Goal: Task Accomplishment & Management: Complete application form

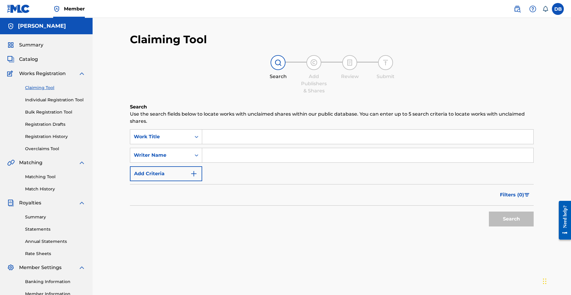
click at [231, 144] on input "Search Form" at bounding box center [367, 137] width 331 height 14
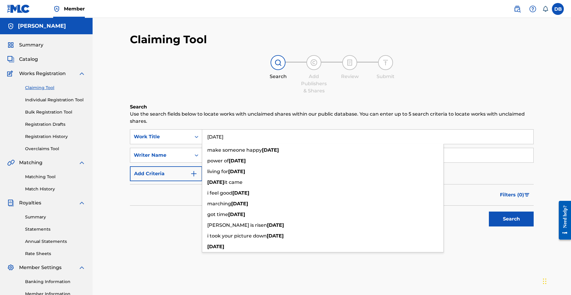
type input "[DATE]"
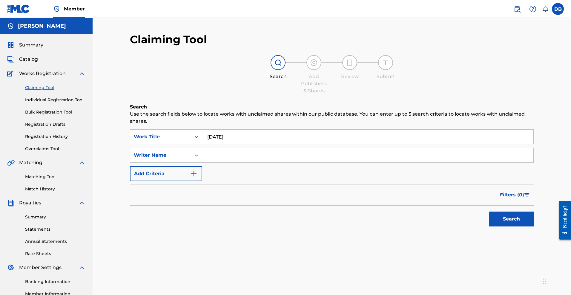
click at [223, 93] on div "Search Add Publishers & Shares Review Submit" at bounding box center [332, 74] width 404 height 39
click at [239, 163] on input "Search Form" at bounding box center [367, 155] width 331 height 14
click at [213, 163] on input "[PERSON_NAME]"" at bounding box center [367, 155] width 331 height 14
type input ""[PERSON_NAME]""
click at [495, 227] on button "Search" at bounding box center [511, 219] width 45 height 15
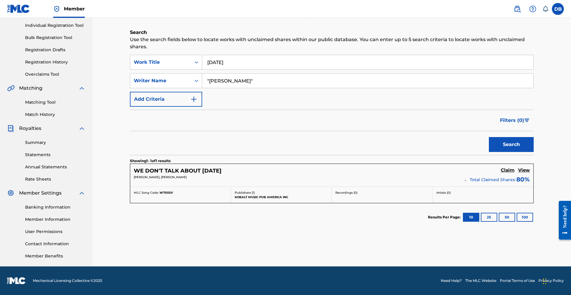
scroll to position [129, 0]
click at [520, 168] on h5 "View" at bounding box center [524, 171] width 12 height 6
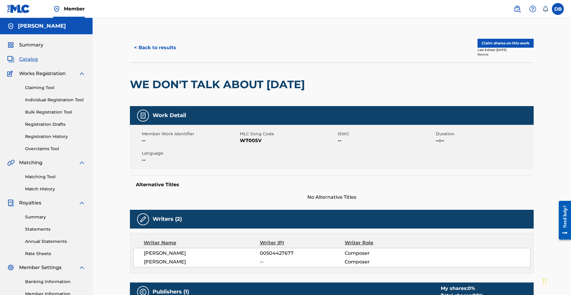
click at [67, 103] on link "Individual Registration Tool" at bounding box center [55, 100] width 60 height 6
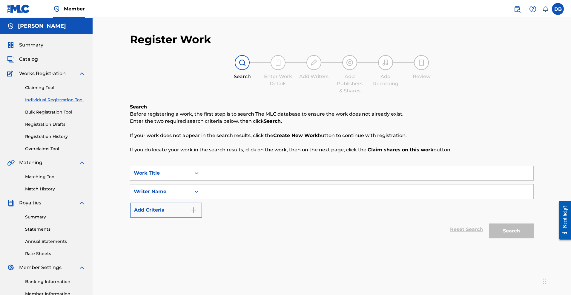
click at [231, 181] on input "Search Form" at bounding box center [367, 173] width 331 height 14
type input "[DATE]"
click at [240, 199] on input "Search Form" at bounding box center [367, 192] width 331 height 14
type input ""[PERSON_NAME]""
click at [533, 239] on button "Search" at bounding box center [511, 231] width 45 height 15
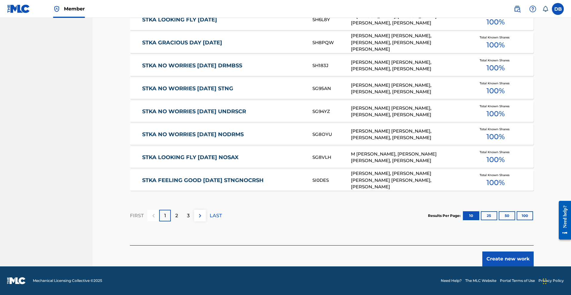
scroll to position [367, 0]
click at [526, 252] on button "Create new work" at bounding box center [507, 259] width 51 height 15
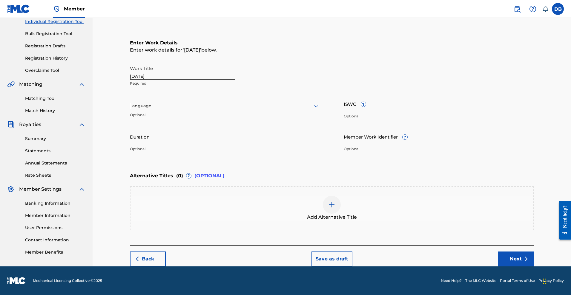
click at [532, 254] on button "Next" at bounding box center [516, 259] width 36 height 15
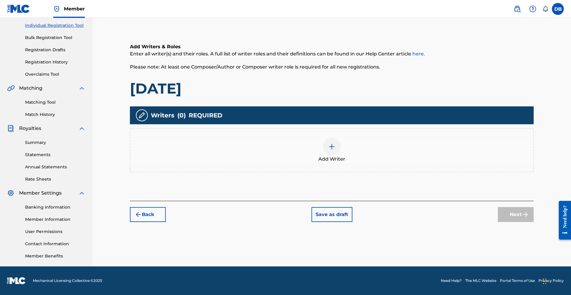
scroll to position [129, 0]
click at [335, 143] on img at bounding box center [331, 146] width 7 height 7
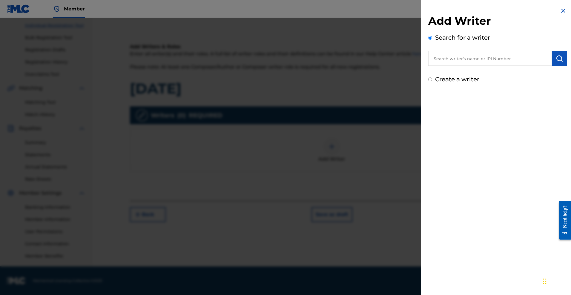
click at [428, 81] on input "Create a writer" at bounding box center [430, 80] width 4 height 4
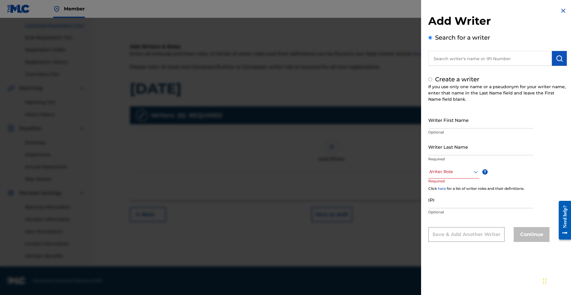
radio input "false"
radio input "true"
click at [428, 129] on input "Writer First Name" at bounding box center [480, 120] width 105 height 17
type input "[PERSON_NAME]"
click at [428, 155] on input "Writer Last Name" at bounding box center [480, 146] width 105 height 17
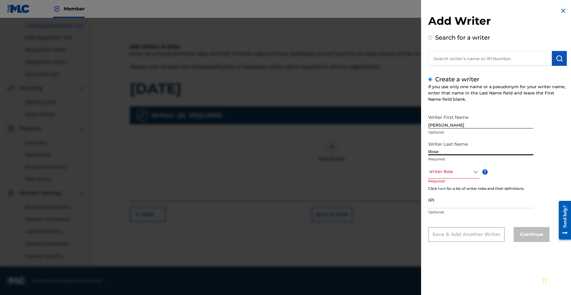
type input "Rose"
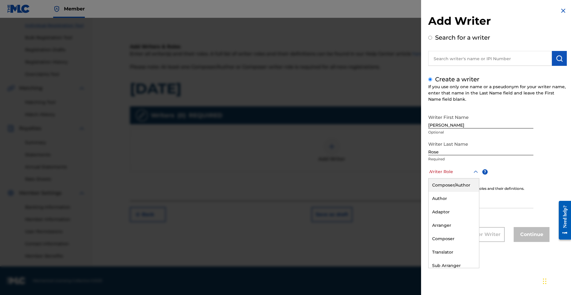
click at [430, 176] on div at bounding box center [453, 171] width 51 height 7
click at [431, 192] on div "Composer/Author" at bounding box center [453, 185] width 50 height 13
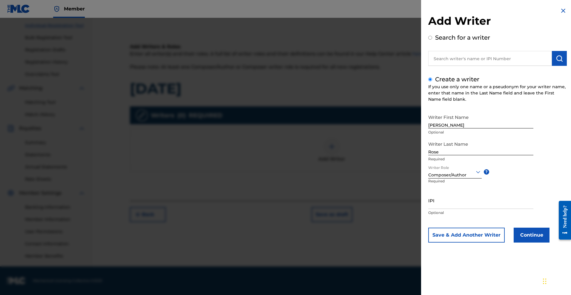
click at [513, 243] on button "Continue" at bounding box center [531, 235] width 36 height 15
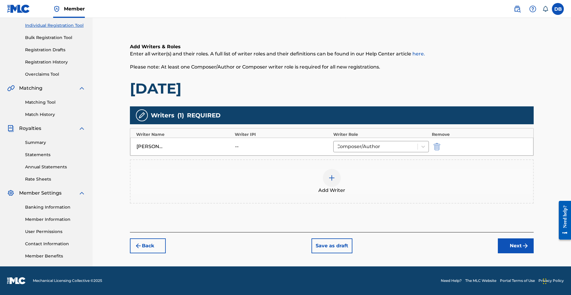
click at [532, 239] on button "Next" at bounding box center [516, 246] width 36 height 15
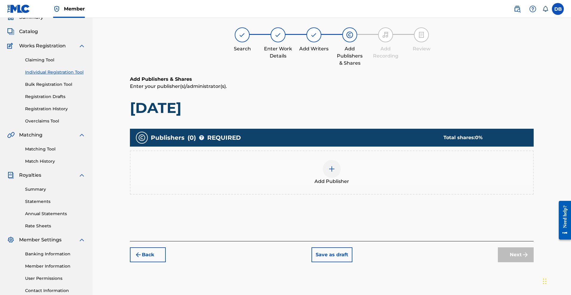
scroll to position [27, 0]
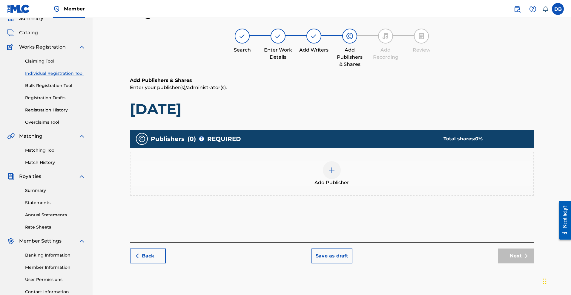
click at [335, 174] on img at bounding box center [331, 170] width 7 height 7
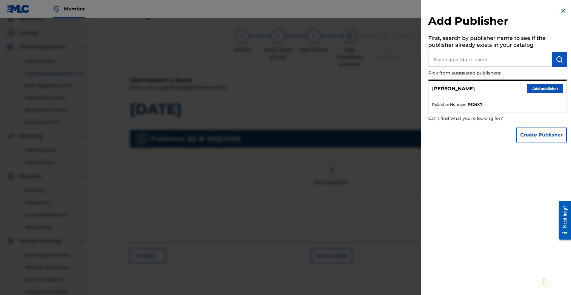
click at [529, 93] on button "Add publisher" at bounding box center [545, 88] width 36 height 9
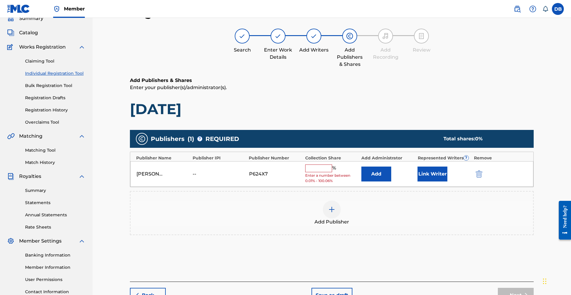
click at [332, 173] on input "text" at bounding box center [318, 169] width 27 height 8
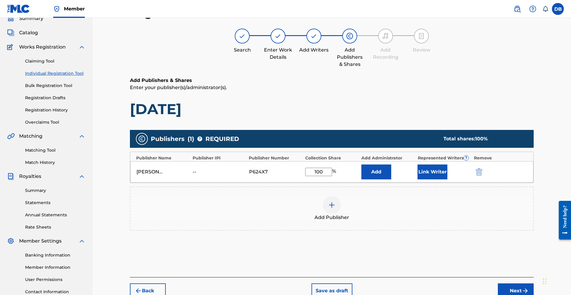
type input "100"
click at [387, 180] on button "Add" at bounding box center [376, 172] width 30 height 15
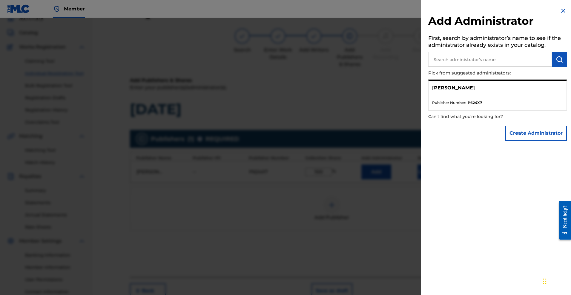
click at [522, 141] on button "Create Administrator" at bounding box center [535, 133] width 61 height 15
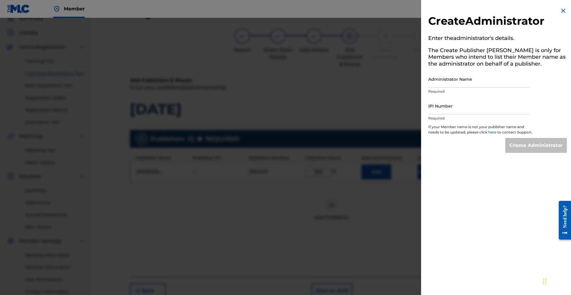
click at [441, 88] on input "Administrator Name" at bounding box center [478, 79] width 101 height 17
type input "[PERSON_NAME], [GEOGRAPHIC_DATA]"
click at [428, 115] on input "IPI Number" at bounding box center [478, 106] width 101 height 17
paste input "1299489964"
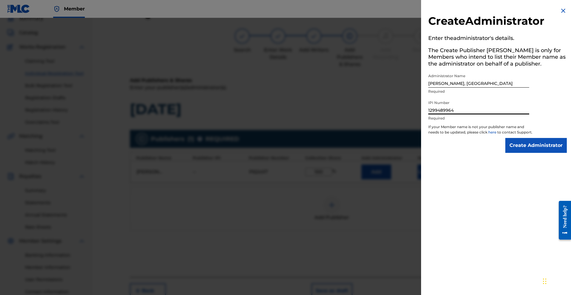
type input "1299489964"
click at [522, 153] on input "Create Administrator" at bounding box center [535, 145] width 61 height 15
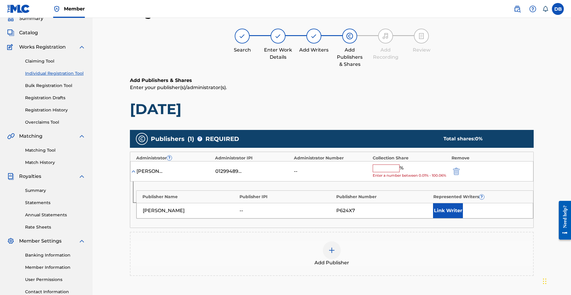
click at [399, 173] on input "text" at bounding box center [385, 169] width 27 height 8
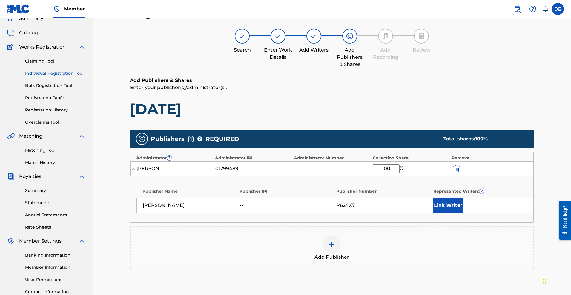
type input "100"
click at [463, 213] on button "Link Writer" at bounding box center [448, 205] width 30 height 15
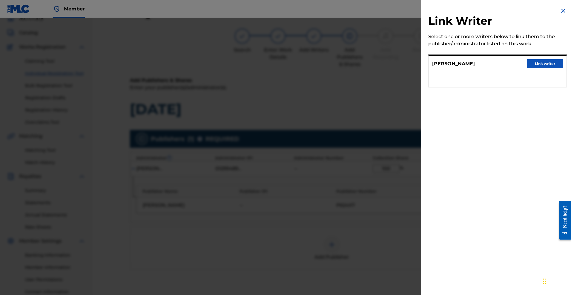
click at [541, 68] on button "Link writer" at bounding box center [545, 63] width 36 height 9
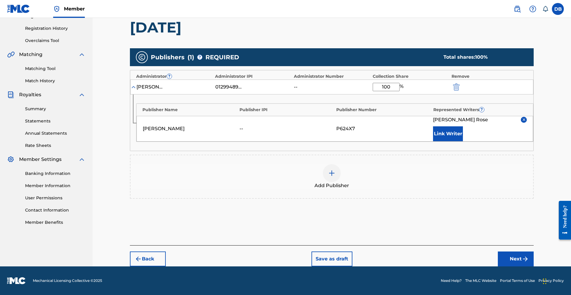
scroll to position [139, 0]
click at [524, 267] on button "Next" at bounding box center [516, 259] width 36 height 15
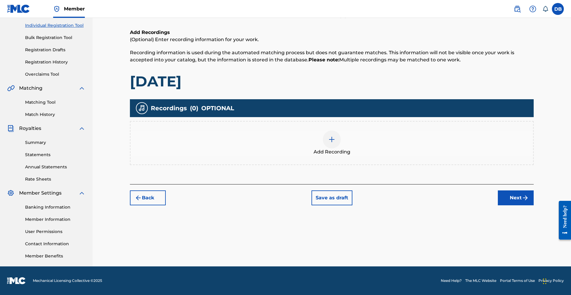
click at [335, 136] on img at bounding box center [331, 139] width 7 height 7
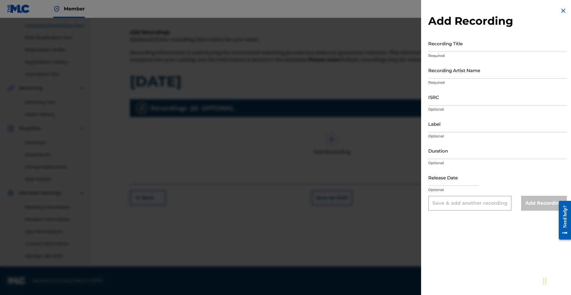
click at [428, 52] on input "Recording Title" at bounding box center [497, 43] width 138 height 17
type input "[DATE]"
click at [443, 79] on input "Recording Artist Name" at bounding box center [497, 70] width 138 height 17
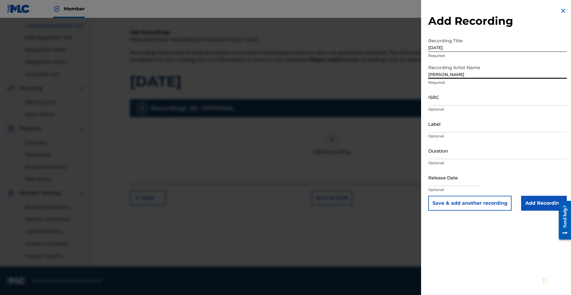
type input "[PERSON_NAME]"
click at [526, 211] on input "Add Recording" at bounding box center [544, 203] width 46 height 15
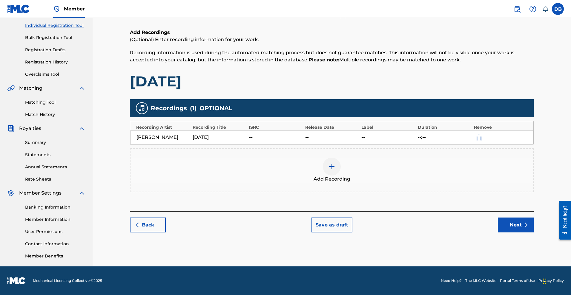
click at [526, 218] on button "Next" at bounding box center [516, 225] width 36 height 15
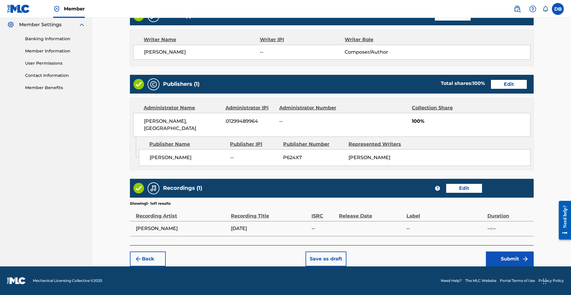
scroll to position [299, 0]
click at [529, 254] on button "Submit" at bounding box center [510, 259] width 48 height 15
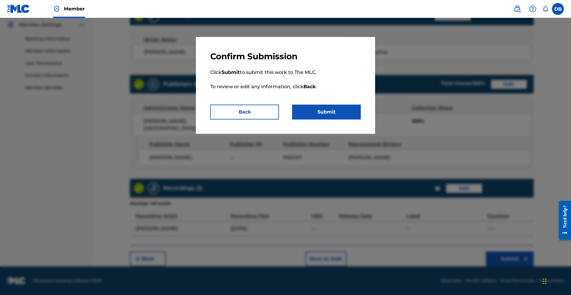
click at [361, 120] on button "Submit" at bounding box center [326, 112] width 69 height 15
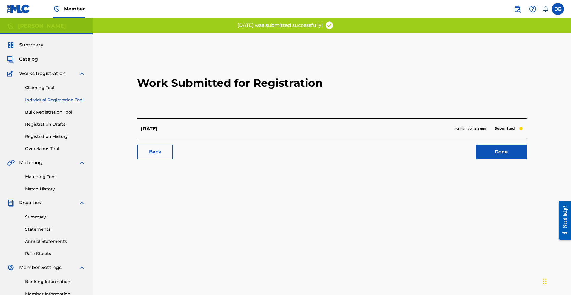
click at [76, 103] on link "Individual Registration Tool" at bounding box center [55, 100] width 60 height 6
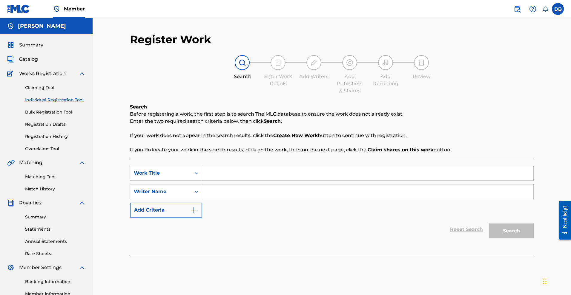
click at [213, 181] on input "Search Form" at bounding box center [367, 173] width 331 height 14
type input "[DATE]"
click at [218, 199] on input "Search Form" at bounding box center [367, 192] width 331 height 14
type input "[PERSON_NAME]"
click at [533, 239] on button "Search" at bounding box center [511, 231] width 45 height 15
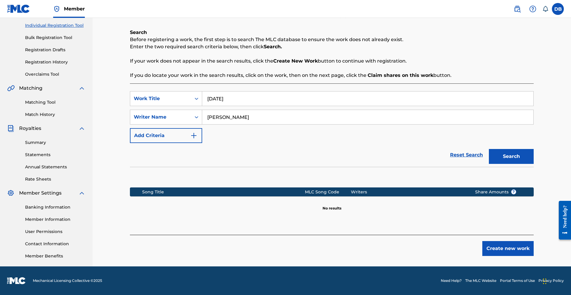
scroll to position [129, 0]
click at [517, 241] on button "Create new work" at bounding box center [507, 248] width 51 height 15
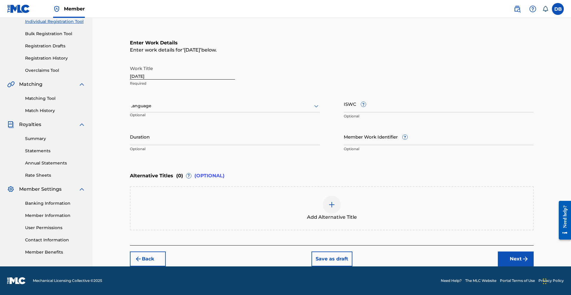
click at [532, 261] on button "Next" at bounding box center [516, 259] width 36 height 15
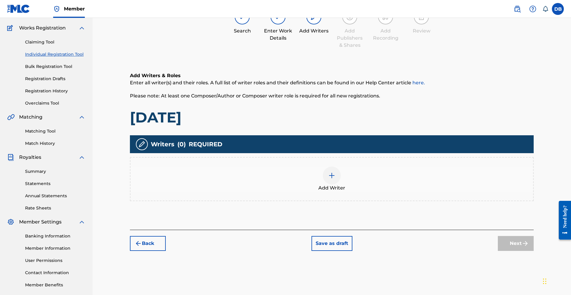
scroll to position [27, 0]
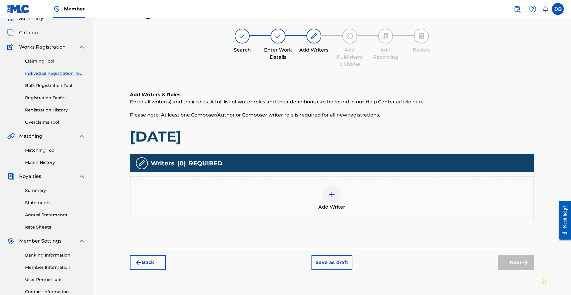
click at [341, 204] on div at bounding box center [332, 195] width 18 height 18
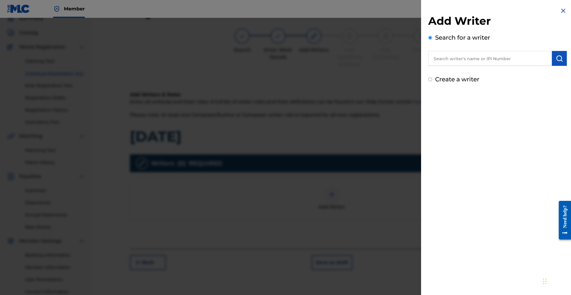
click at [428, 81] on input "Create a writer" at bounding box center [430, 80] width 4 height 4
radio input "false"
radio input "true"
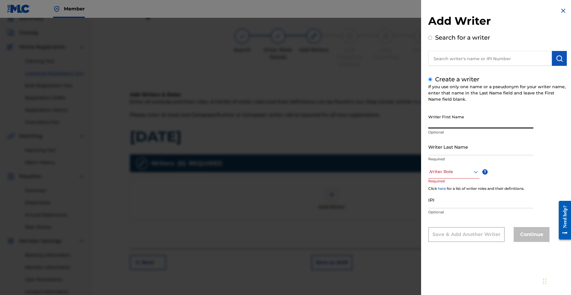
click at [428, 129] on input "Writer First Name" at bounding box center [480, 120] width 105 height 17
click at [436, 155] on input "Writer Last Name" at bounding box center [480, 146] width 105 height 17
drag, startPoint x: 422, startPoint y: 129, endPoint x: 424, endPoint y: 132, distance: 3.6
click at [428, 129] on input "[DATE]" at bounding box center [480, 120] width 105 height 17
type input "Mykal"
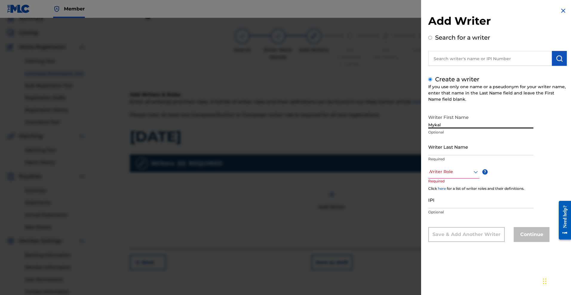
click at [434, 155] on input "Writer Last Name" at bounding box center [480, 146] width 105 height 17
type input "Rose"
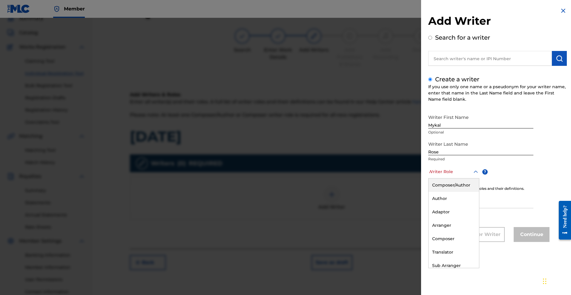
click at [472, 176] on icon at bounding box center [475, 172] width 7 height 7
click at [440, 192] on div "Composer/Author" at bounding box center [453, 185] width 50 height 13
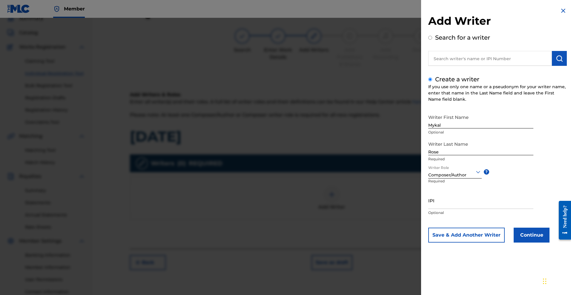
click at [513, 243] on button "Continue" at bounding box center [531, 235] width 36 height 15
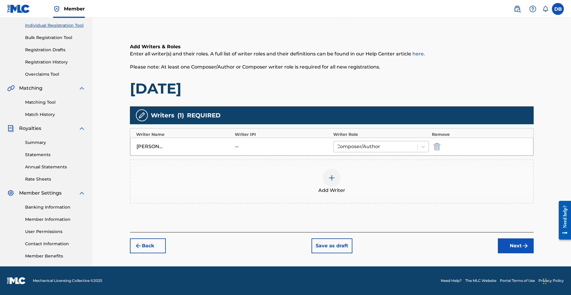
scroll to position [120, 0]
click at [528, 244] on button "Next" at bounding box center [516, 246] width 36 height 15
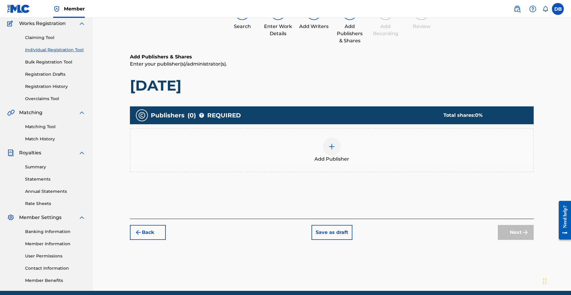
scroll to position [48, 0]
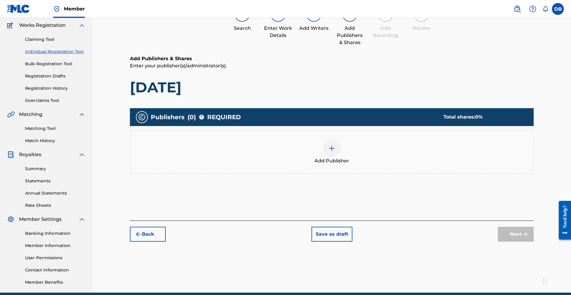
click at [341, 158] on div at bounding box center [332, 149] width 18 height 18
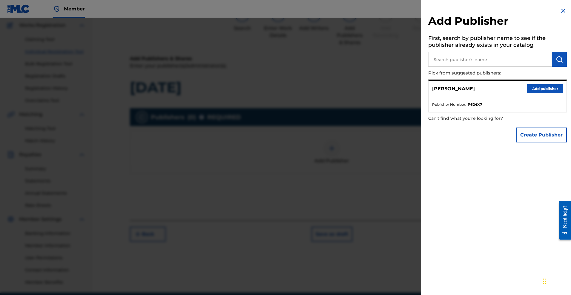
click at [527, 93] on button "Add publisher" at bounding box center [545, 88] width 36 height 9
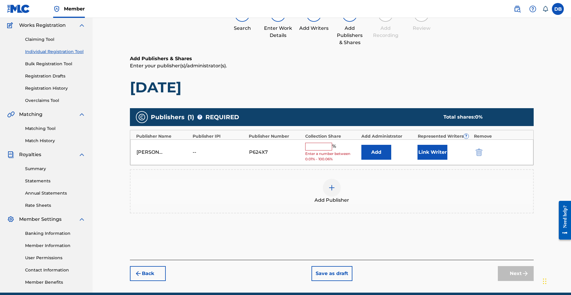
click at [332, 151] on input "text" at bounding box center [318, 147] width 27 height 8
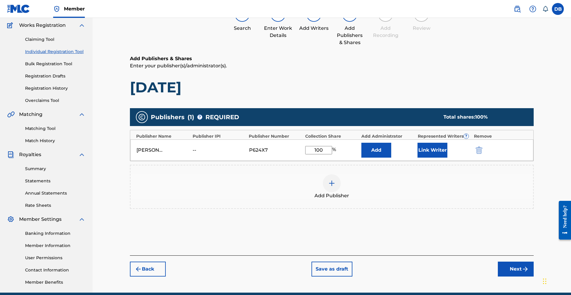
type input "100"
click at [389, 158] on button "Add" at bounding box center [376, 150] width 30 height 15
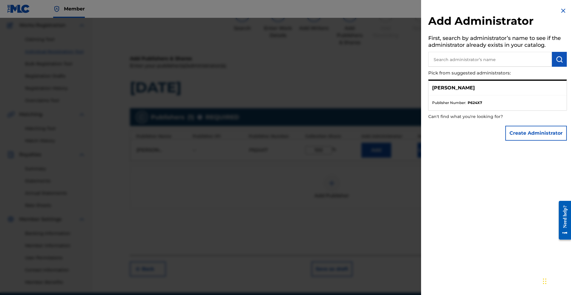
click at [531, 141] on button "Create Administrator" at bounding box center [535, 133] width 61 height 15
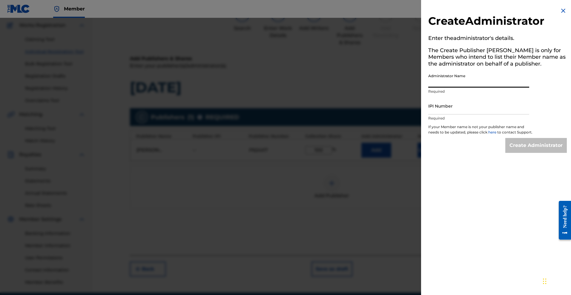
click at [460, 88] on input "Administrator Name" at bounding box center [478, 79] width 101 height 17
type input "[PERSON_NAME], [GEOGRAPHIC_DATA]"
click at [452, 115] on input "IPI Number" at bounding box center [478, 106] width 101 height 17
paste input "1299489964"
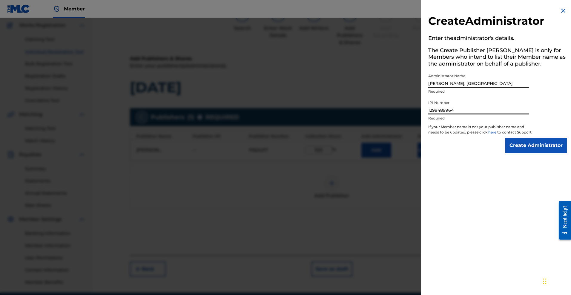
type input "1299489964"
click at [511, 153] on input "Create Administrator" at bounding box center [535, 145] width 61 height 15
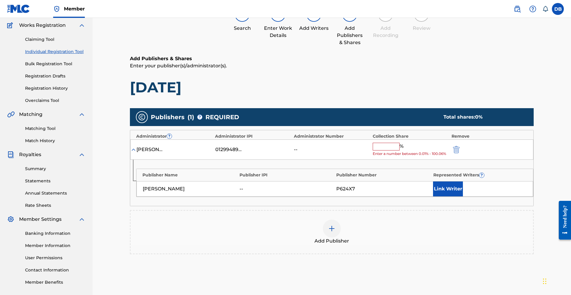
click at [399, 151] on input "text" at bounding box center [385, 147] width 27 height 8
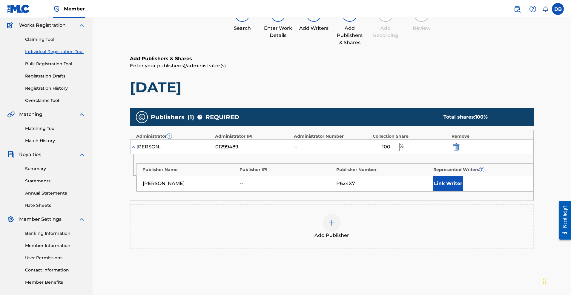
type input "100"
click at [457, 191] on button "Link Writer" at bounding box center [448, 183] width 30 height 15
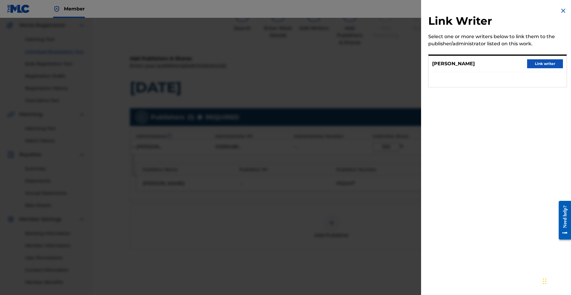
click at [528, 68] on button "Link writer" at bounding box center [545, 63] width 36 height 9
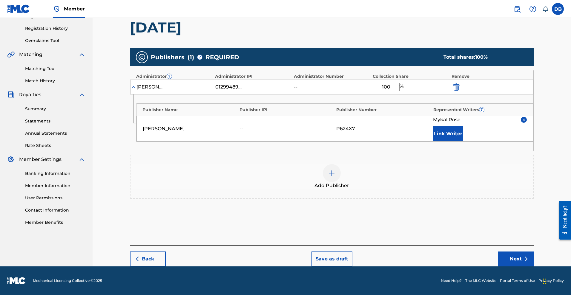
click at [533, 255] on button "Next" at bounding box center [516, 259] width 36 height 15
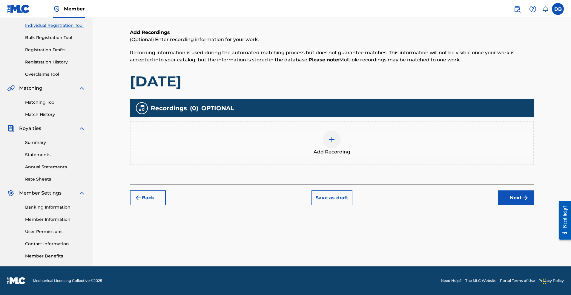
scroll to position [129, 0]
click at [341, 131] on div at bounding box center [332, 140] width 18 height 18
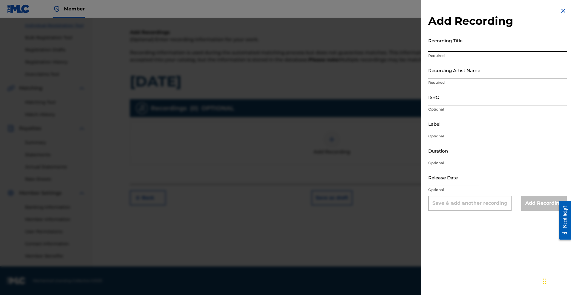
click at [428, 52] on input "Recording Title" at bounding box center [497, 43] width 138 height 17
type input "[DATE]"
click at [428, 79] on input "Recording Artist Name" at bounding box center [497, 70] width 138 height 17
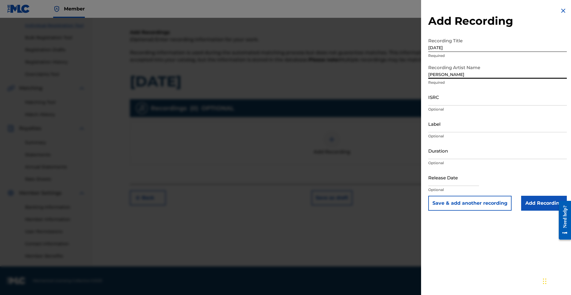
type input "[PERSON_NAME]"
click at [532, 211] on input "Add Recording" at bounding box center [544, 203] width 46 height 15
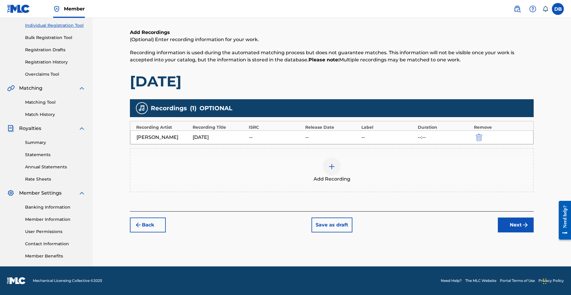
click at [533, 218] on button "Next" at bounding box center [516, 225] width 36 height 15
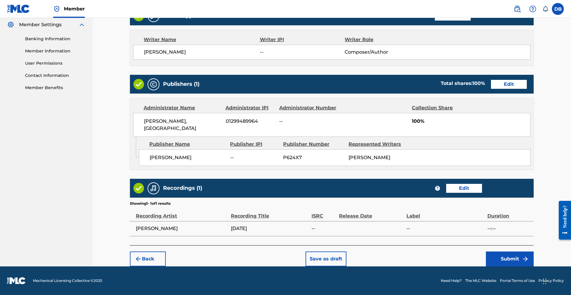
scroll to position [299, 0]
click at [533, 252] on button "Submit" at bounding box center [510, 259] width 48 height 15
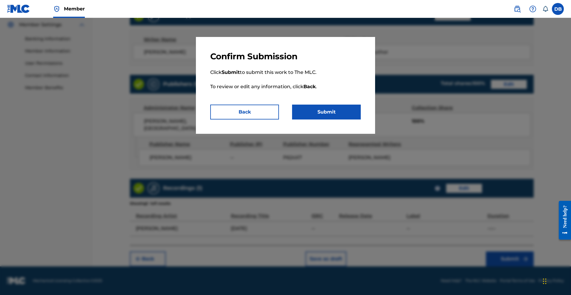
click at [358, 120] on button "Submit" at bounding box center [326, 112] width 69 height 15
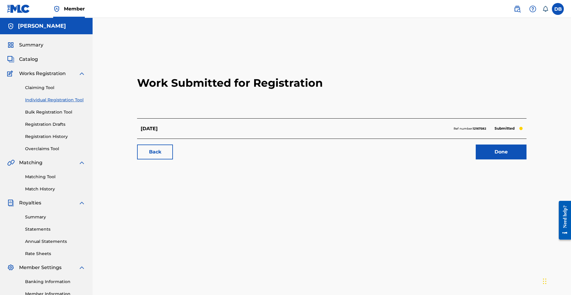
click at [59, 180] on link "Matching Tool" at bounding box center [55, 177] width 60 height 6
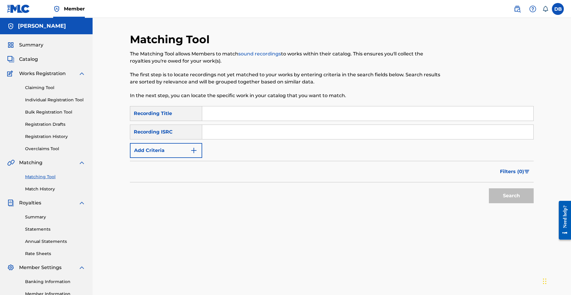
click at [214, 121] on input "Search Form" at bounding box center [367, 114] width 331 height 14
type input "[DATE]"
click at [190, 158] on button "Add Criteria" at bounding box center [166, 150] width 72 height 15
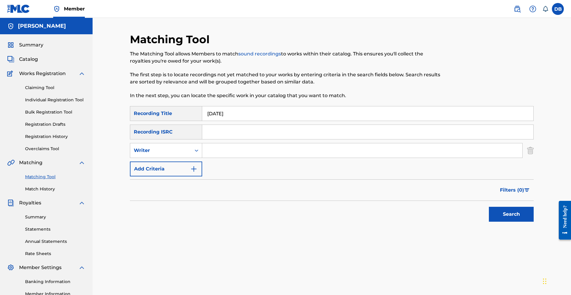
click at [219, 158] on input "Search Form" at bounding box center [362, 151] width 320 height 14
type input "[PERSON_NAME]"
click at [526, 222] on button "Search" at bounding box center [511, 214] width 45 height 15
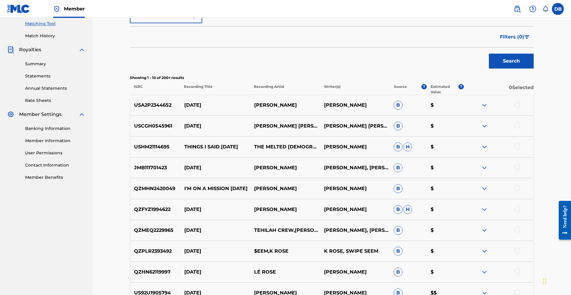
scroll to position [154, 0]
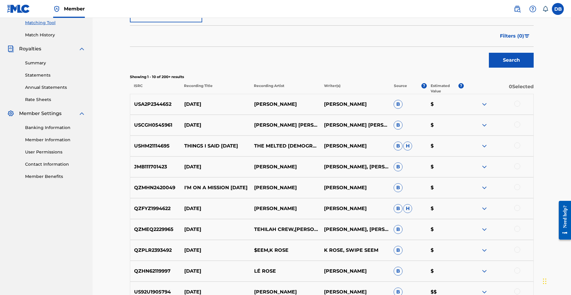
click at [520, 107] on div at bounding box center [517, 104] width 6 height 6
click at [520, 170] on div at bounding box center [517, 167] width 6 height 6
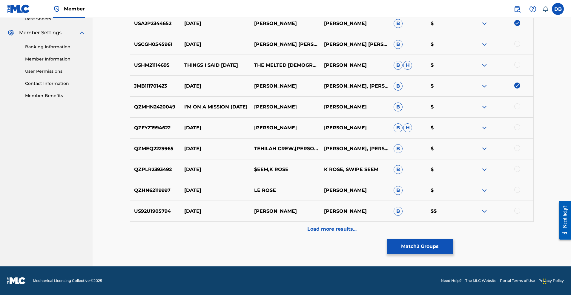
scroll to position [285, 0]
click at [337, 237] on div "Load more results..." at bounding box center [332, 229] width 404 height 15
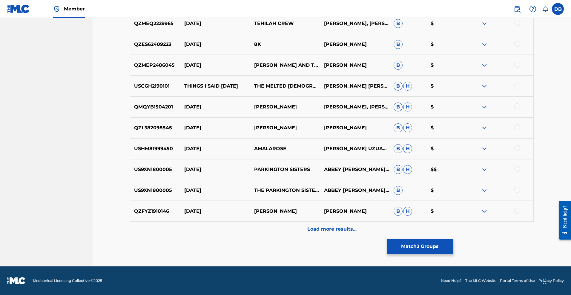
scroll to position [558, 0]
click at [335, 233] on p "Load more results..." at bounding box center [331, 229] width 49 height 7
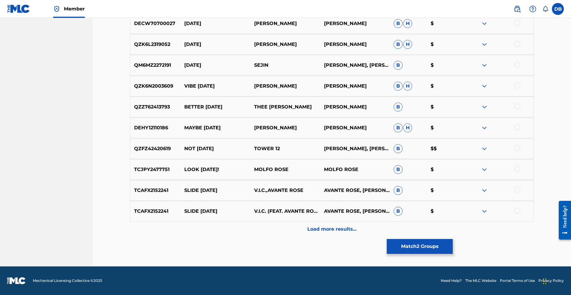
scroll to position [829, 0]
click at [342, 226] on p "Load more results..." at bounding box center [331, 229] width 49 height 7
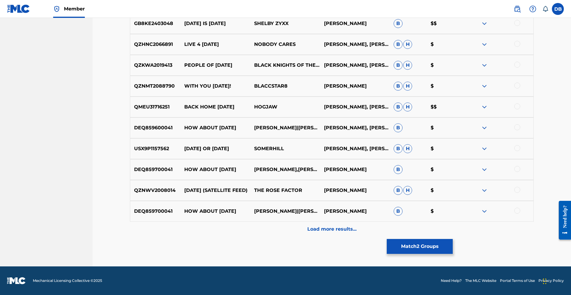
scroll to position [1080, 0]
click at [452, 239] on button "Match 2 Groups" at bounding box center [419, 246] width 66 height 15
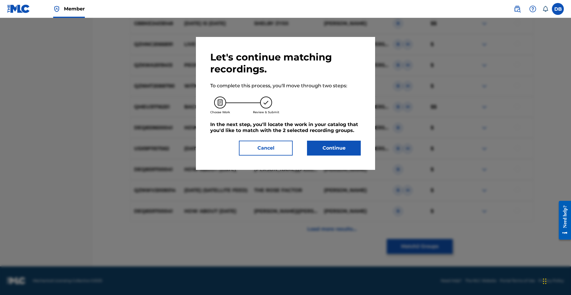
click at [361, 156] on button "Continue" at bounding box center [334, 148] width 54 height 15
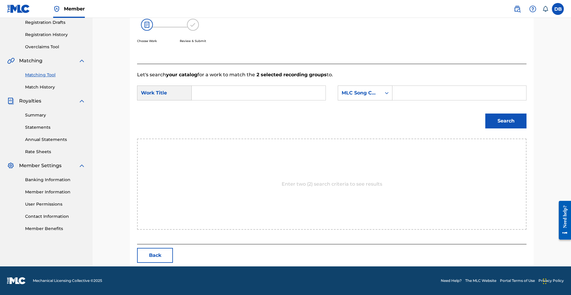
scroll to position [129, 0]
click at [319, 91] on input "Search Form" at bounding box center [259, 93] width 124 height 14
type input "[DATE]"
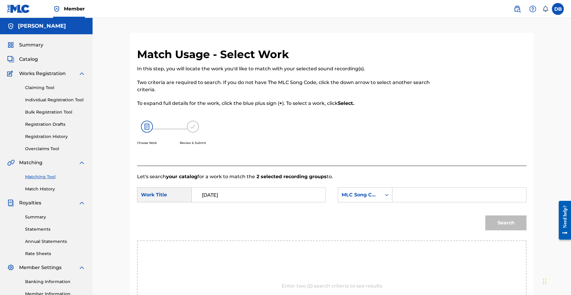
scroll to position [0, 0]
click at [52, 91] on link "Claiming Tool" at bounding box center [55, 88] width 60 height 6
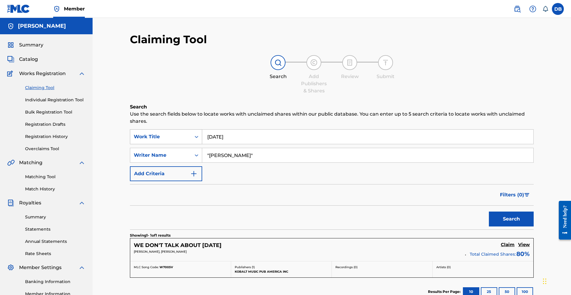
drag, startPoint x: 233, startPoint y: 143, endPoint x: 204, endPoint y: 140, distance: 28.8
click at [204, 140] on div "SearchWithCriteria04005d5c-4bda-4e73-a7b8-12fb9da90d1d Work Title [DATE]" at bounding box center [332, 137] width 404 height 15
click at [177, 95] on div "Search Add Publishers & Shares Review Submit" at bounding box center [332, 74] width 404 height 39
click at [489, 227] on button "Search" at bounding box center [511, 219] width 45 height 15
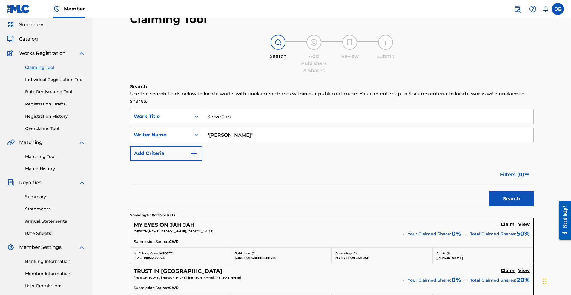
scroll to position [16, 0]
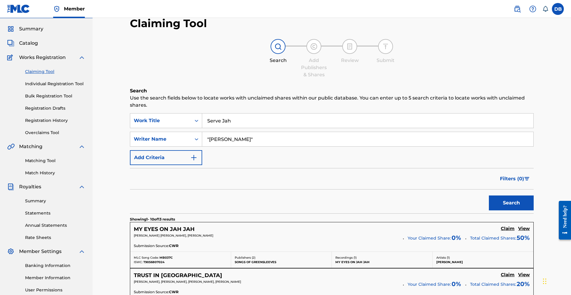
click at [299, 128] on input "Serve Jah" at bounding box center [367, 121] width 331 height 14
click at [213, 126] on input "Serve Jah"" at bounding box center [367, 121] width 331 height 14
type input ""Serve Jah""
click at [503, 211] on button "Search" at bounding box center [511, 203] width 45 height 15
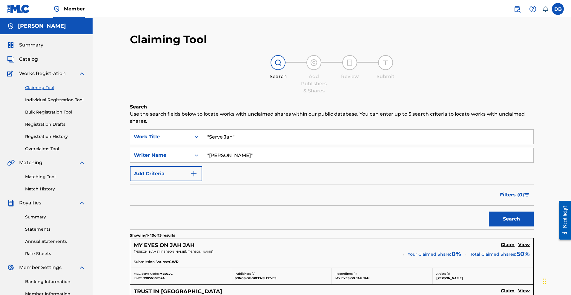
scroll to position [0, 0]
drag, startPoint x: 246, startPoint y: 144, endPoint x: 210, endPoint y: 144, distance: 35.8
click at [210, 144] on input ""Serve Jah"" at bounding box center [367, 137] width 331 height 14
click at [73, 103] on link "Individual Registration Tool" at bounding box center [55, 100] width 60 height 6
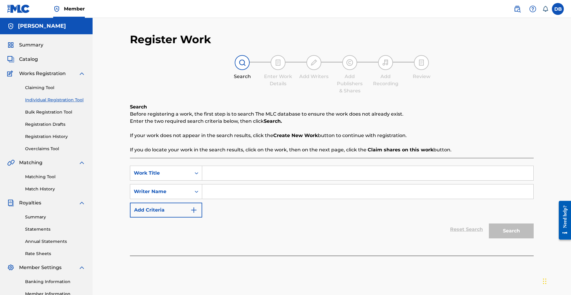
click at [223, 181] on input "Search Form" at bounding box center [367, 173] width 331 height 14
type input ""Serve Jah""
click at [213, 199] on input "Search Form" at bounding box center [367, 192] width 331 height 14
type input "[PERSON_NAME]"
click at [528, 239] on button "Search" at bounding box center [511, 231] width 45 height 15
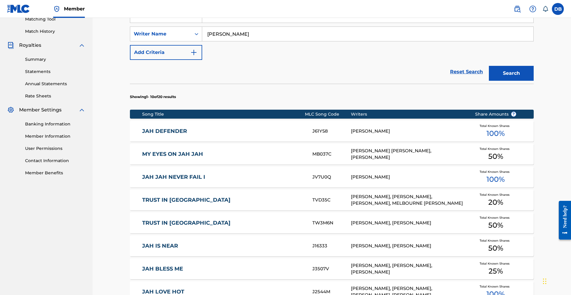
scroll to position [141, 0]
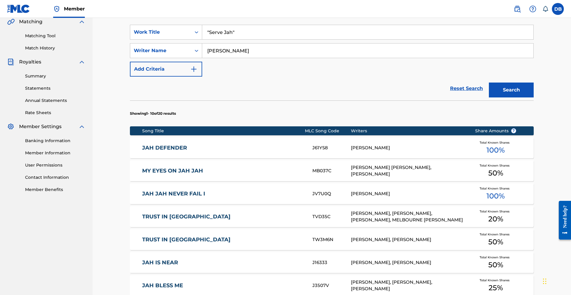
drag, startPoint x: 246, startPoint y: 49, endPoint x: 208, endPoint y: 41, distance: 39.0
click at [208, 39] on input ""Serve Jah"" at bounding box center [367, 32] width 331 height 14
click at [377, 158] on div "JAH DEFENDER J61YS8 [PERSON_NAME] Total Known Shares 100 %" at bounding box center [332, 148] width 404 height 21
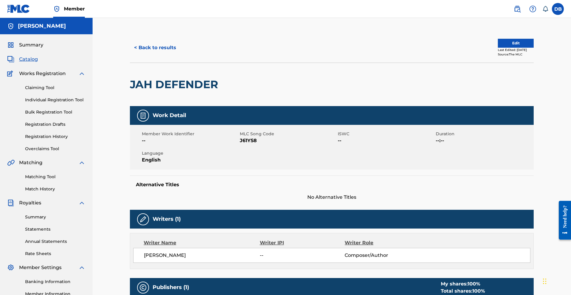
click at [160, 55] on button "< Back to results" at bounding box center [155, 47] width 50 height 15
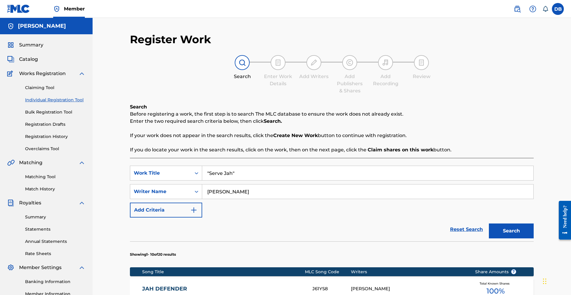
click at [70, 116] on link "Bulk Registration Tool" at bounding box center [55, 112] width 60 height 6
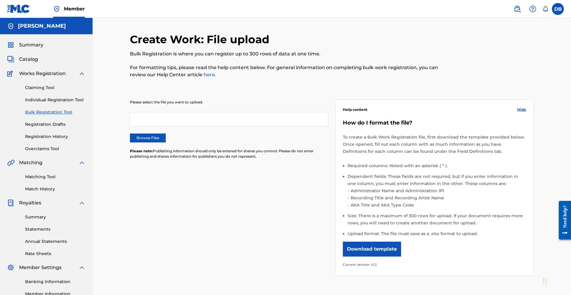
click at [65, 128] on link "Registration Drafts" at bounding box center [55, 124] width 60 height 6
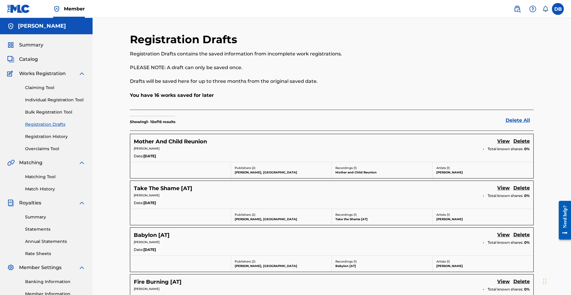
click at [68, 140] on link "Registration History" at bounding box center [55, 137] width 60 height 6
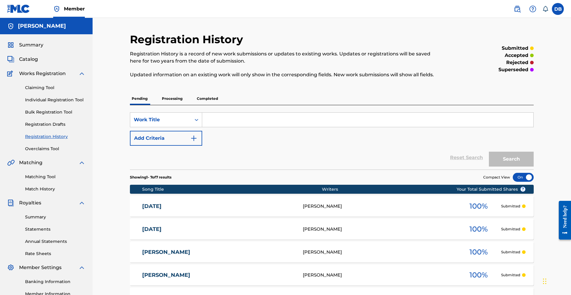
click at [58, 103] on link "Individual Registration Tool" at bounding box center [55, 100] width 60 height 6
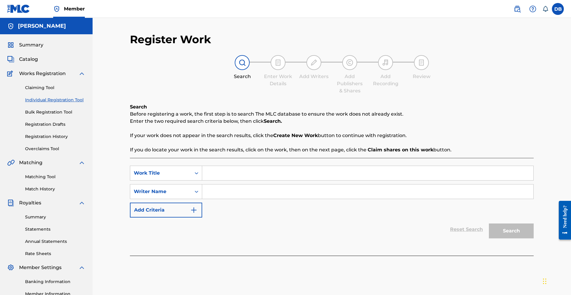
click at [226, 181] on input "Search Form" at bounding box center [367, 173] width 331 height 14
type input ""Serve Jah""
click at [218, 199] on input "Search Form" at bounding box center [367, 192] width 331 height 14
click at [528, 239] on button "Search" at bounding box center [511, 231] width 45 height 15
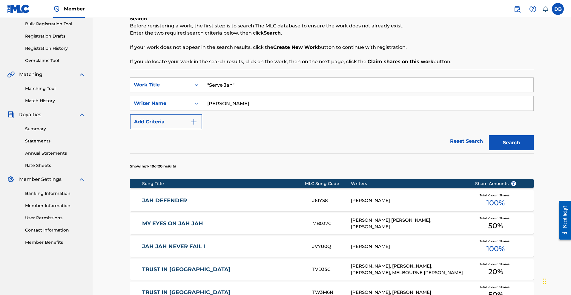
scroll to position [90, 0]
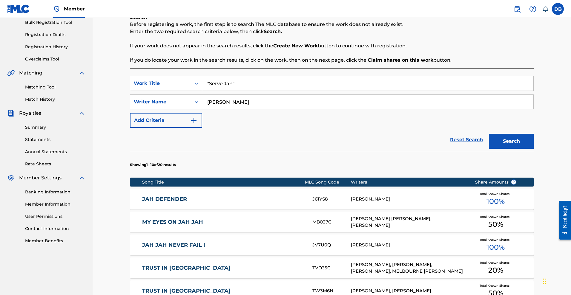
click at [389, 109] on input "[PERSON_NAME]" at bounding box center [367, 102] width 331 height 14
click at [212, 109] on input "[PERSON_NAME]"" at bounding box center [367, 102] width 331 height 14
type input ""[PERSON_NAME]""
click at [527, 149] on button "Search" at bounding box center [511, 141] width 45 height 15
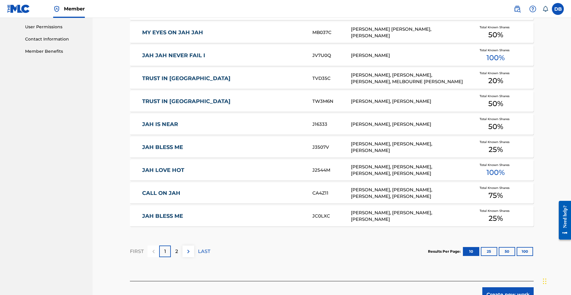
scroll to position [281, 0]
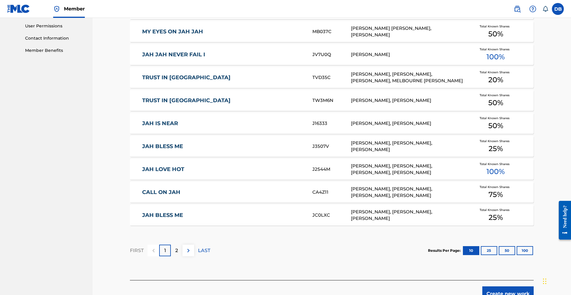
click at [173, 257] on div "2" at bounding box center [177, 251] width 12 height 12
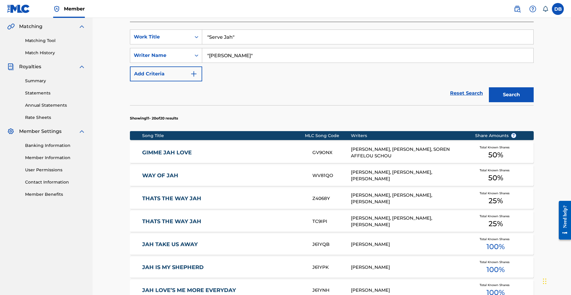
scroll to position [137, 0]
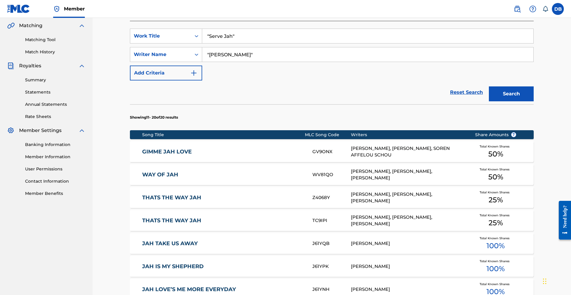
click at [241, 43] on input ""Serve Jah"" at bounding box center [367, 36] width 331 height 14
click at [213, 43] on input ""Serve Jah" at bounding box center [367, 36] width 331 height 14
click at [215, 43] on input ""Serve Jah" at bounding box center [367, 36] width 331 height 14
type input "Serve Jah"
click at [215, 62] on input ""[PERSON_NAME]"" at bounding box center [367, 54] width 331 height 14
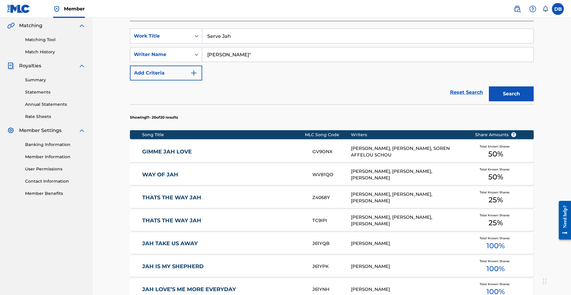
click at [251, 62] on input "[PERSON_NAME]"" at bounding box center [367, 54] width 331 height 14
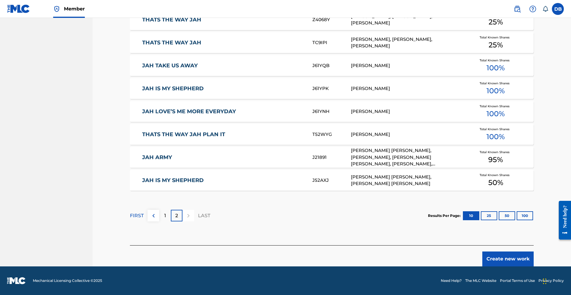
scroll to position [367, 0]
type input "[PERSON_NAME]"
click at [518, 252] on button "Create new work" at bounding box center [507, 259] width 51 height 15
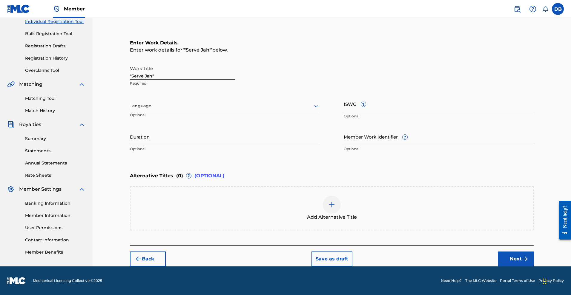
click at [192, 63] on input ""Serve Jah"" at bounding box center [182, 71] width 105 height 17
click at [130, 63] on input ""Serve Jah" at bounding box center [182, 71] width 105 height 17
type input "Serve Jah"
click at [526, 252] on button "Next" at bounding box center [516, 259] width 36 height 15
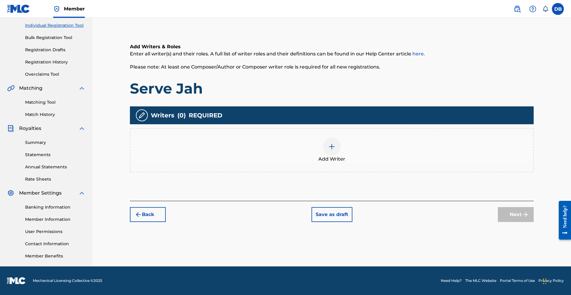
click at [341, 138] on div at bounding box center [332, 147] width 18 height 18
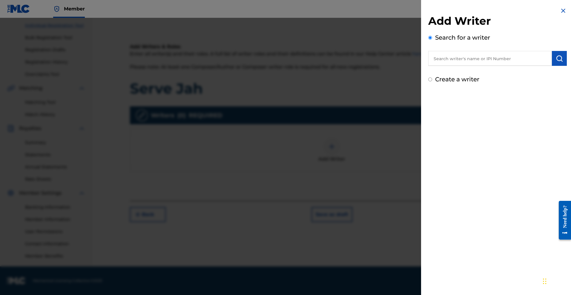
click at [428, 84] on div "Create a writer" at bounding box center [497, 79] width 138 height 9
click at [428, 81] on input "Create a writer" at bounding box center [430, 80] width 4 height 4
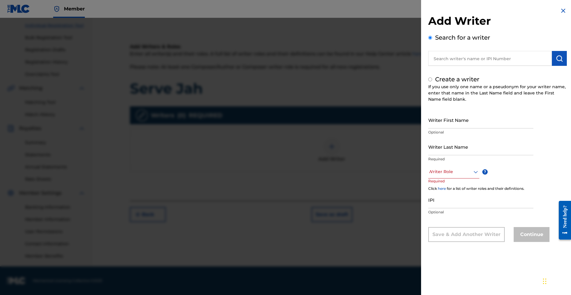
radio input "false"
radio input "true"
click at [428, 129] on input "Writer First Name" at bounding box center [480, 120] width 105 height 17
type input "[PERSON_NAME]"
click at [428, 155] on input "Writer Last Name" at bounding box center [480, 146] width 105 height 17
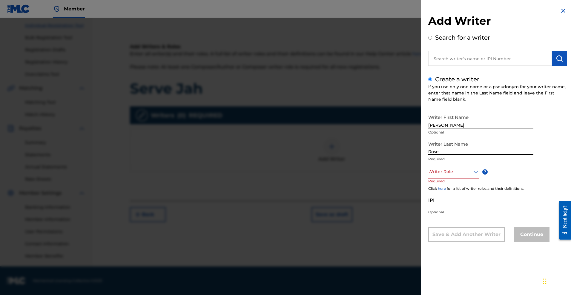
type input "Rose"
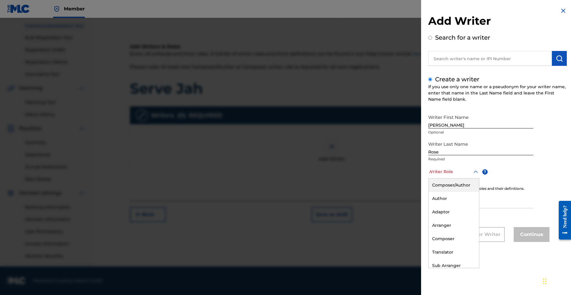
click at [441, 176] on div at bounding box center [453, 171] width 51 height 7
click at [435, 192] on div "Composer/Author" at bounding box center [453, 185] width 50 height 13
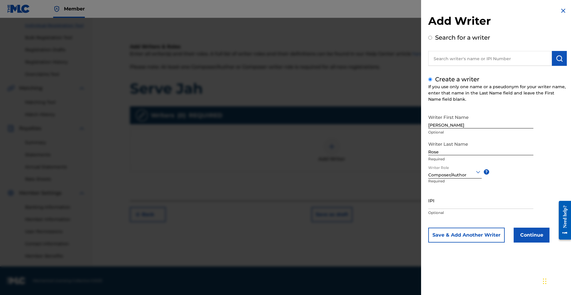
click at [517, 243] on button "Continue" at bounding box center [531, 235] width 36 height 15
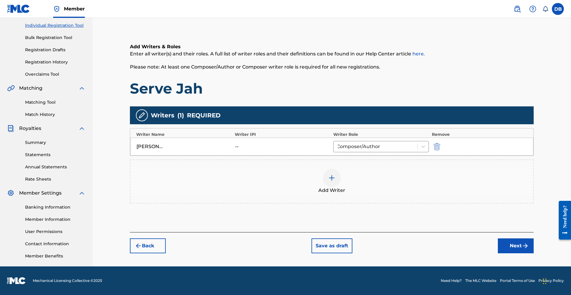
click at [533, 239] on button "Next" at bounding box center [516, 246] width 36 height 15
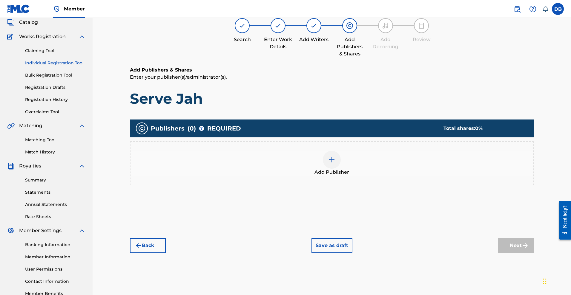
scroll to position [27, 0]
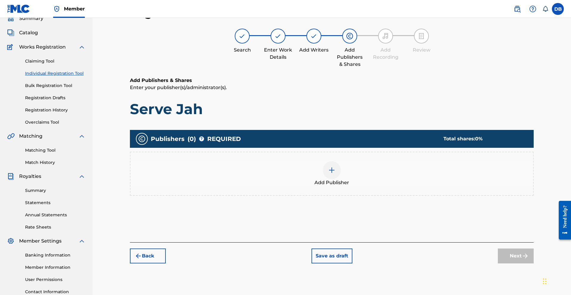
click at [335, 174] on img at bounding box center [331, 170] width 7 height 7
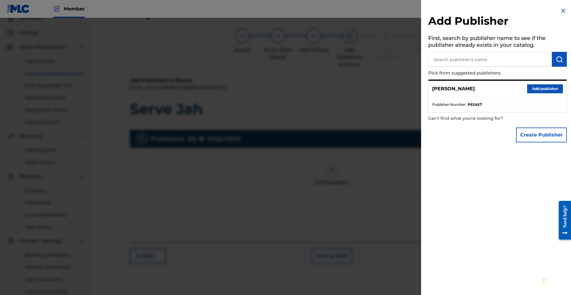
click at [529, 93] on button "Add publisher" at bounding box center [545, 88] width 36 height 9
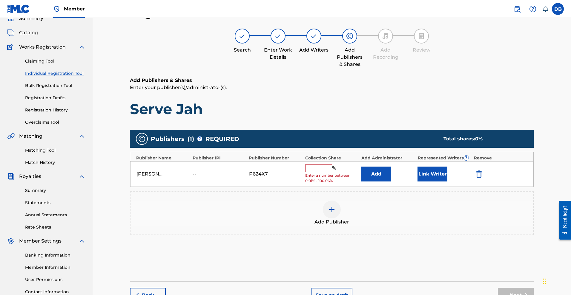
click at [332, 173] on input "text" at bounding box center [318, 169] width 27 height 8
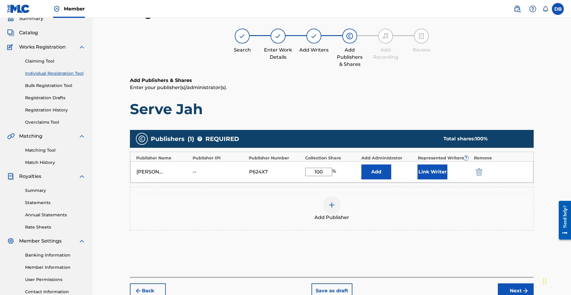
type input "100"
click at [384, 180] on button "Add" at bounding box center [376, 172] width 30 height 15
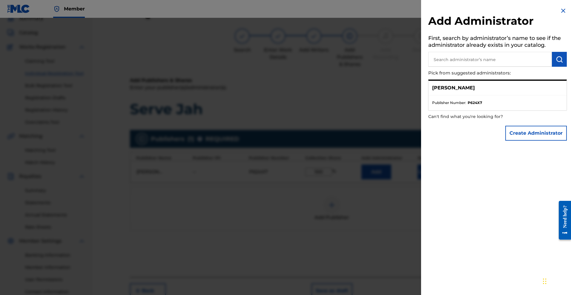
click at [517, 141] on button "Create Administrator" at bounding box center [535, 133] width 61 height 15
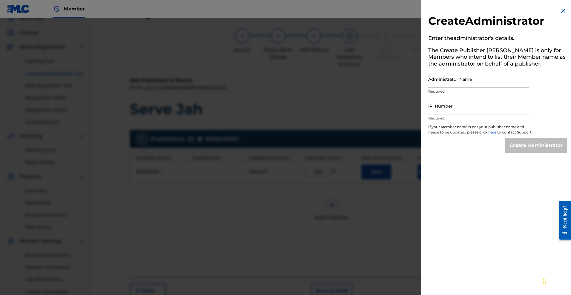
click at [447, 88] on input "Administrator Name" at bounding box center [478, 79] width 101 height 17
type input "[PERSON_NAME], [GEOGRAPHIC_DATA]"
click at [487, 115] on input "IPI Number" at bounding box center [478, 106] width 101 height 17
paste input "1299489964"
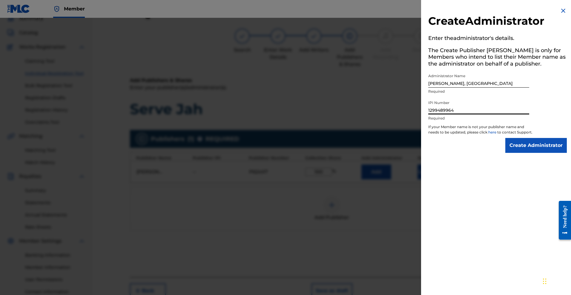
type input "1299489964"
click at [516, 153] on input "Create Administrator" at bounding box center [535, 145] width 61 height 15
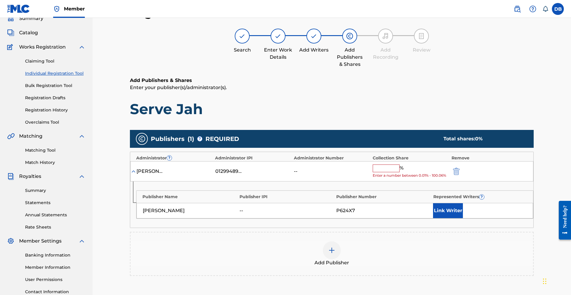
click at [399, 173] on input "text" at bounding box center [385, 169] width 27 height 8
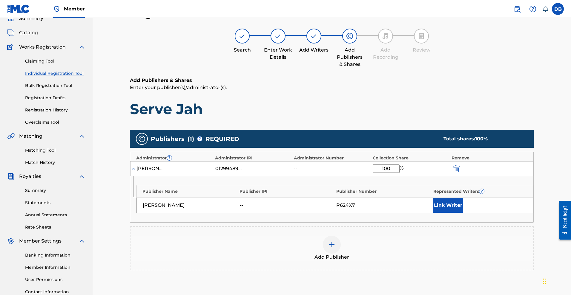
type input "100"
click at [463, 213] on button "Link Writer" at bounding box center [448, 205] width 30 height 15
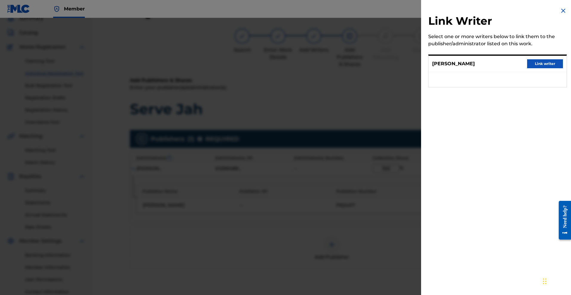
click at [546, 68] on button "Link writer" at bounding box center [545, 63] width 36 height 9
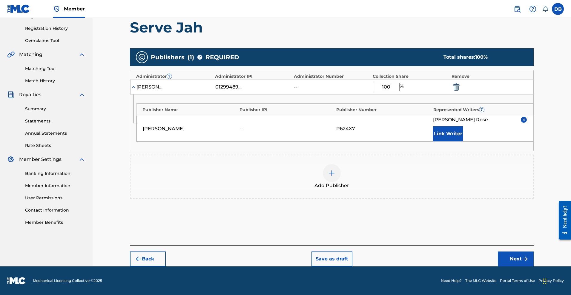
scroll to position [150, 0]
click at [528, 264] on button "Next" at bounding box center [516, 259] width 36 height 15
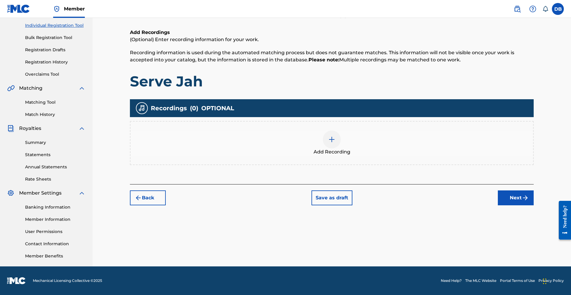
click at [335, 136] on img at bounding box center [331, 139] width 7 height 7
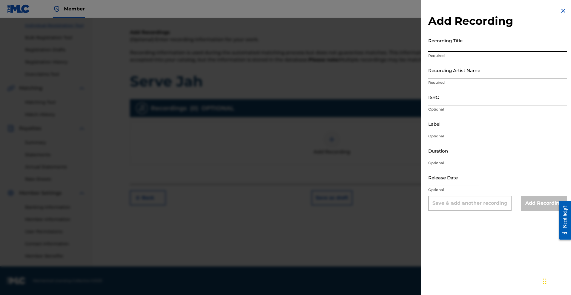
click at [428, 52] on input "Recording Title" at bounding box center [497, 43] width 138 height 17
type input "Serve Jah"
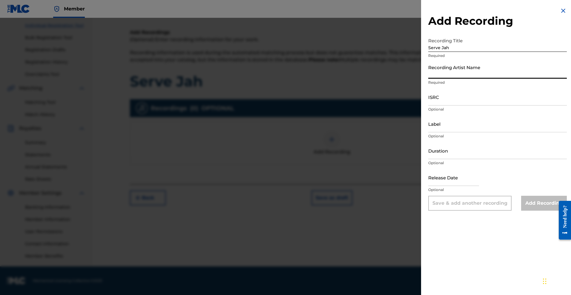
click at [428, 79] on input "Recording Artist Name" at bounding box center [497, 70] width 138 height 17
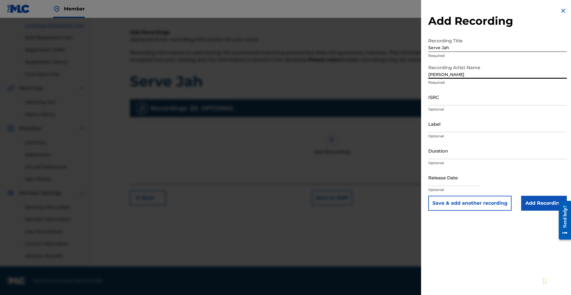
type input "[PERSON_NAME]"
click at [542, 211] on input "Add Recording" at bounding box center [544, 203] width 46 height 15
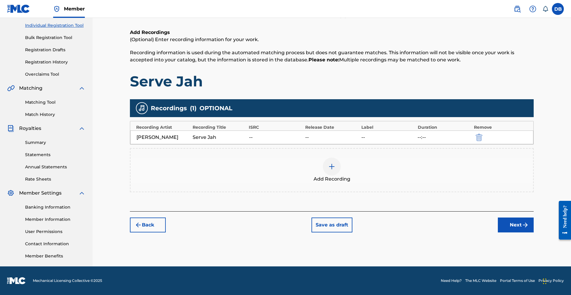
click at [533, 218] on button "Next" at bounding box center [516, 225] width 36 height 15
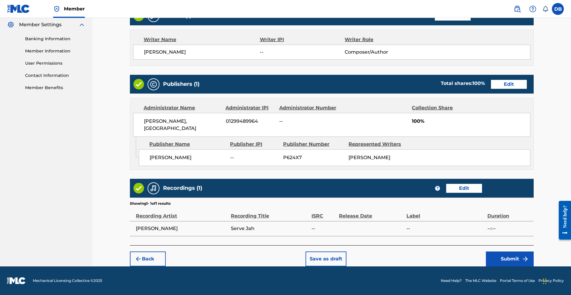
scroll to position [299, 0]
click at [533, 252] on button "Submit" at bounding box center [510, 259] width 48 height 15
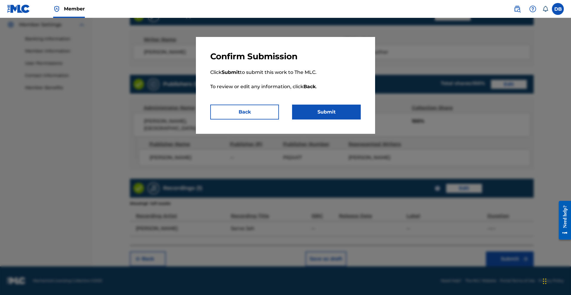
click at [360, 120] on button "Submit" at bounding box center [326, 112] width 69 height 15
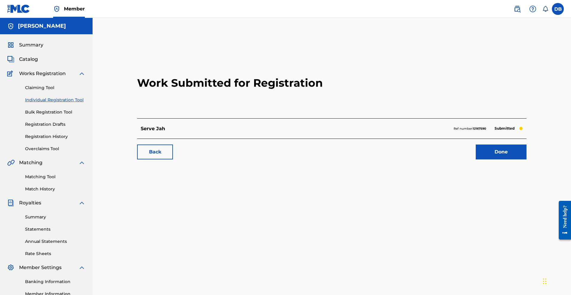
click at [82, 103] on link "Individual Registration Tool" at bounding box center [55, 100] width 60 height 6
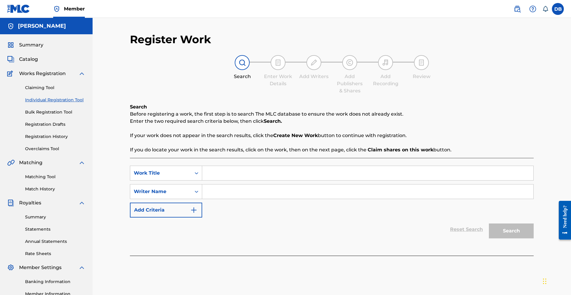
click at [211, 181] on input "Search Form" at bounding box center [367, 173] width 331 height 14
type input "Serve Jah"
click at [218, 199] on input "Search Form" at bounding box center [367, 192] width 331 height 14
type input "[PERSON_NAME]"
click at [522, 239] on button "Search" at bounding box center [511, 231] width 45 height 15
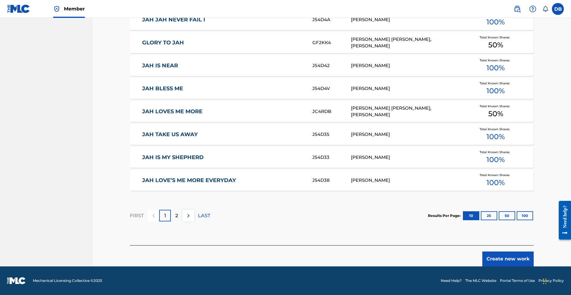
scroll to position [367, 0]
click at [465, 101] on div "JAH LOVES ME MORE JC4RDB [PERSON_NAME] [PERSON_NAME], [PERSON_NAME] Total Known…" at bounding box center [332, 111] width 404 height 21
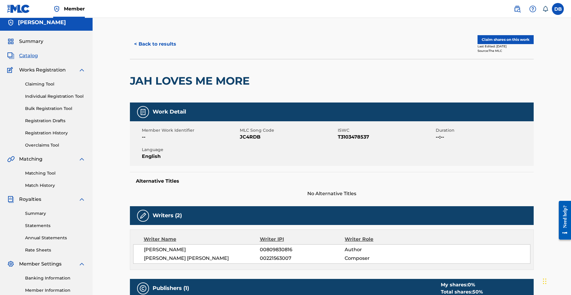
scroll to position [2, 0]
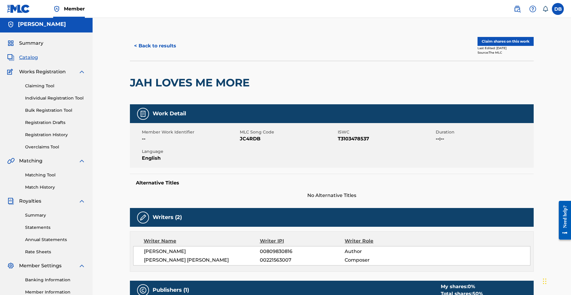
drag, startPoint x: 515, startPoint y: 51, endPoint x: 501, endPoint y: 90, distance: 41.2
click at [501, 90] on div "< Back to results Claim shares on this work Last Edited: [DATE] Source: The MLC…" at bounding box center [332, 67] width 404 height 73
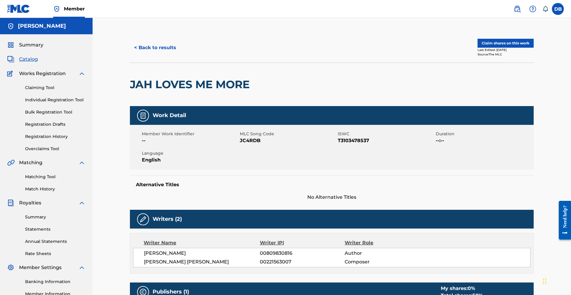
scroll to position [0, 0]
click at [533, 48] on button "Claim shares on this work" at bounding box center [505, 43] width 56 height 9
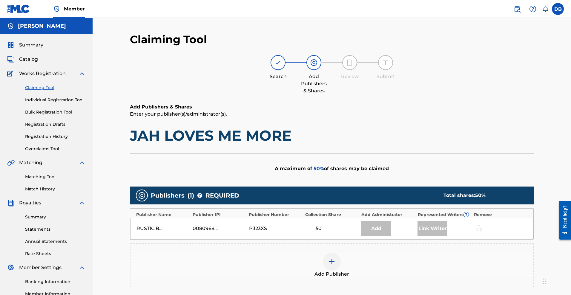
click at [389, 236] on div "Add" at bounding box center [376, 228] width 30 height 15
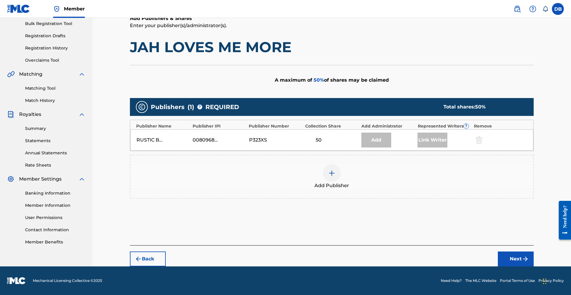
scroll to position [135, 0]
click at [341, 170] on div at bounding box center [332, 173] width 18 height 18
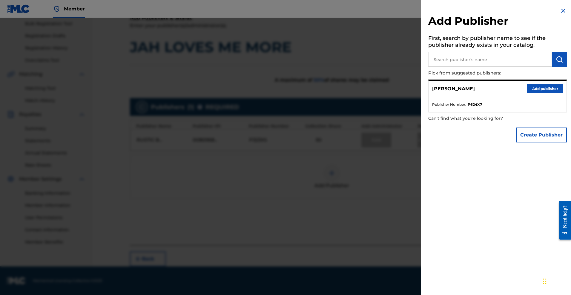
click at [536, 93] on button "Add publisher" at bounding box center [545, 88] width 36 height 9
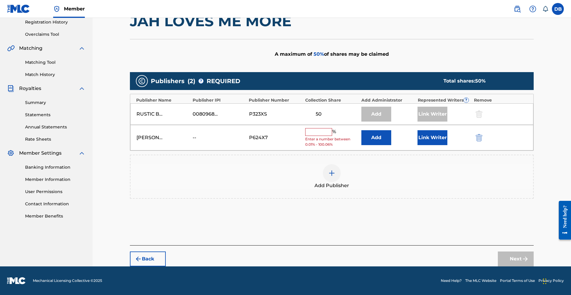
click at [331, 136] on input "text" at bounding box center [318, 132] width 27 height 8
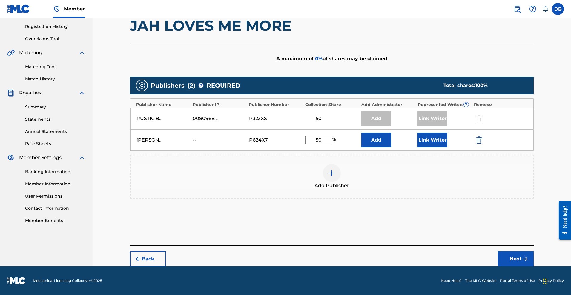
type input "50"
click at [391, 148] on button "Add" at bounding box center [376, 140] width 30 height 15
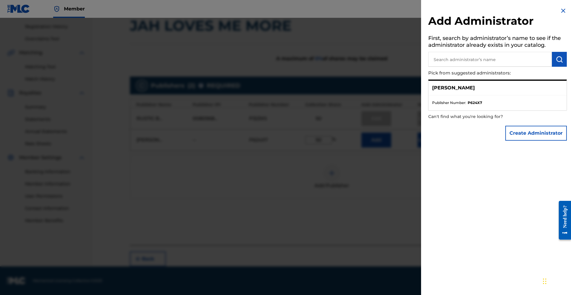
click at [510, 141] on button "Create Administrator" at bounding box center [535, 133] width 61 height 15
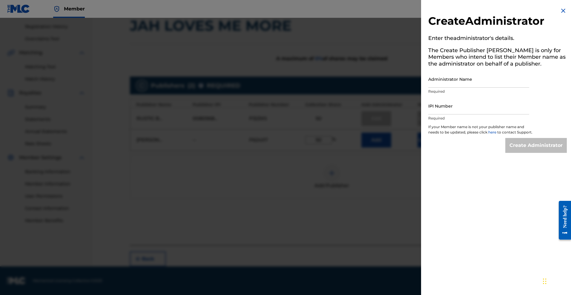
click at [432, 94] on p "Required" at bounding box center [478, 91] width 101 height 5
click at [430, 88] on input "Administrator Name" at bounding box center [478, 79] width 101 height 17
type input "[PERSON_NAME], [GEOGRAPHIC_DATA]"
click at [450, 115] on input "IPI Number" at bounding box center [478, 106] width 101 height 17
paste input "1299489964"
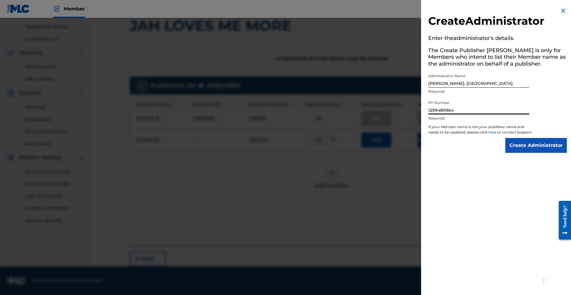
type input "1299489964"
click at [514, 153] on input "Create Administrator" at bounding box center [535, 145] width 61 height 15
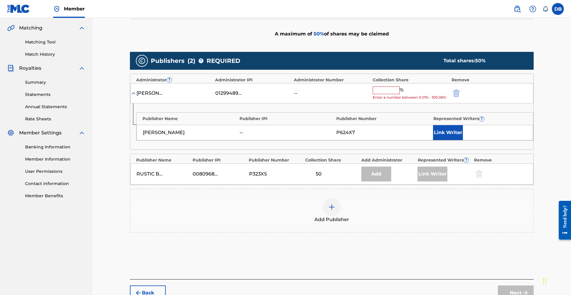
click at [399, 94] on input "text" at bounding box center [385, 91] width 27 height 8
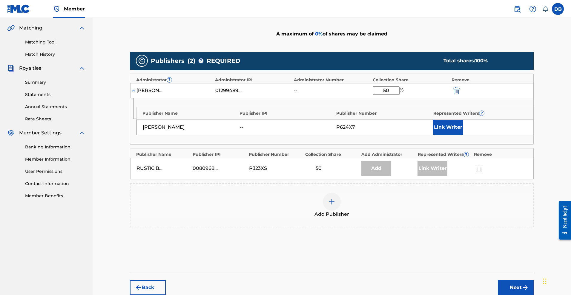
type input "50"
click at [460, 135] on button "Link Writer" at bounding box center [448, 127] width 30 height 15
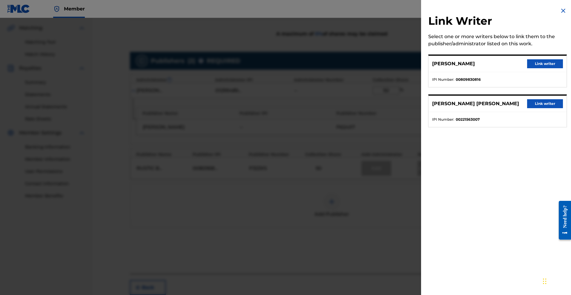
click at [540, 68] on button "Link writer" at bounding box center [545, 63] width 36 height 9
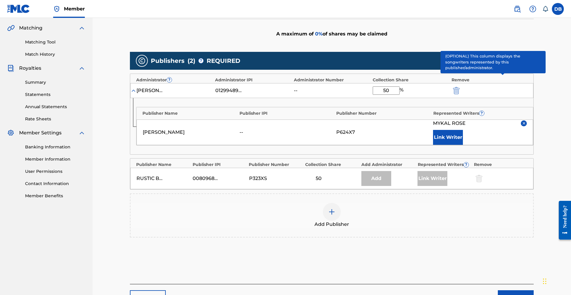
scroll to position [139, 0]
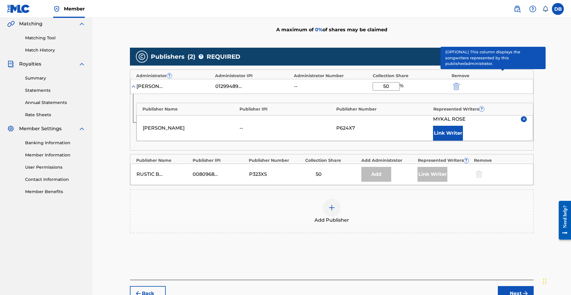
click at [517, 141] on div "[PERSON_NAME] Link Writer" at bounding box center [480, 128] width 94 height 25
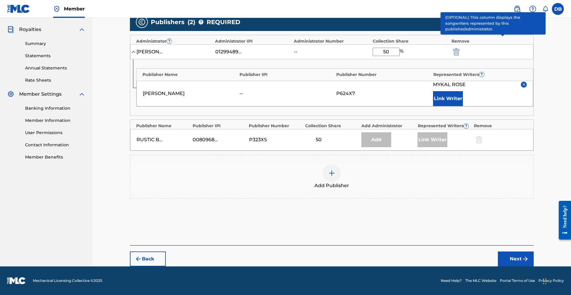
scroll to position [221, 0]
click at [526, 267] on button "Next" at bounding box center [516, 259] width 36 height 15
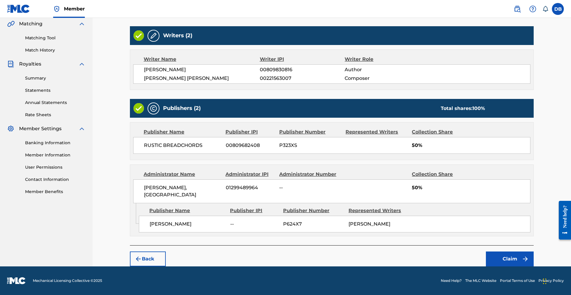
scroll to position [182, 0]
click at [526, 255] on button "Claim" at bounding box center [510, 259] width 48 height 15
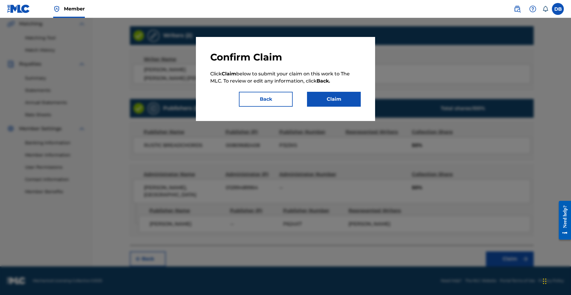
click at [361, 107] on button "Claim" at bounding box center [334, 99] width 54 height 15
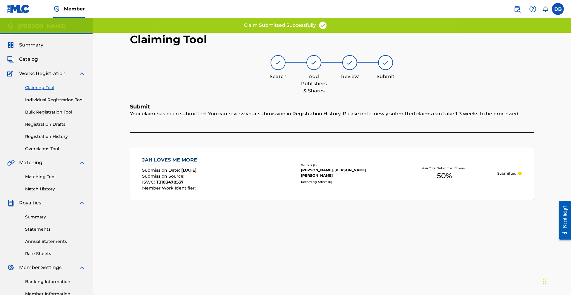
scroll to position [0, 0]
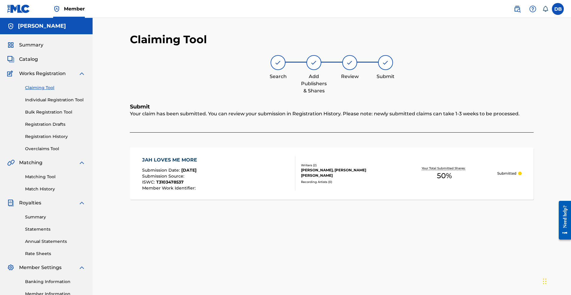
click at [57, 103] on link "Individual Registration Tool" at bounding box center [55, 100] width 60 height 6
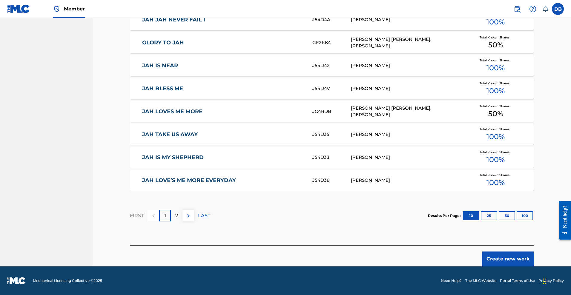
scroll to position [367, 0]
click at [524, 252] on button "Create new work" at bounding box center [507, 259] width 51 height 15
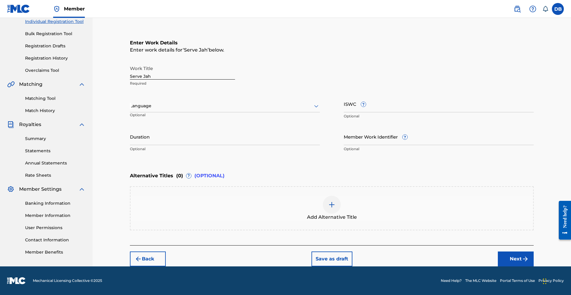
scroll to position [137, 0]
click at [528, 252] on button "Next" at bounding box center [516, 259] width 36 height 15
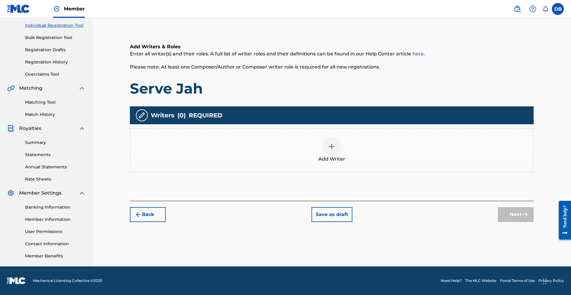
scroll to position [129, 0]
click at [335, 143] on img at bounding box center [331, 146] width 7 height 7
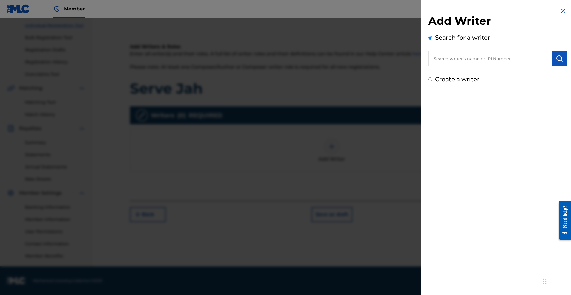
click at [428, 81] on input "Create a writer" at bounding box center [430, 80] width 4 height 4
radio input "false"
radio input "true"
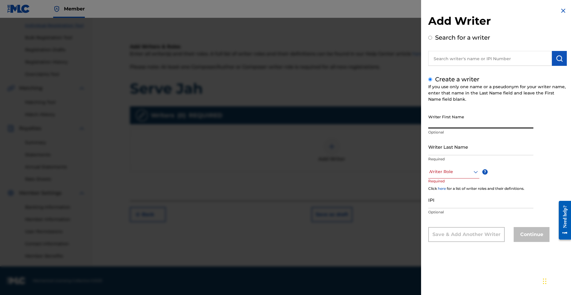
click at [437, 129] on input "Writer First Name" at bounding box center [480, 120] width 105 height 17
type input "Mykal"
click at [440, 155] on input "Writer Last Name" at bounding box center [480, 146] width 105 height 17
type input "Rose"
click at [442, 176] on div at bounding box center [453, 171] width 51 height 7
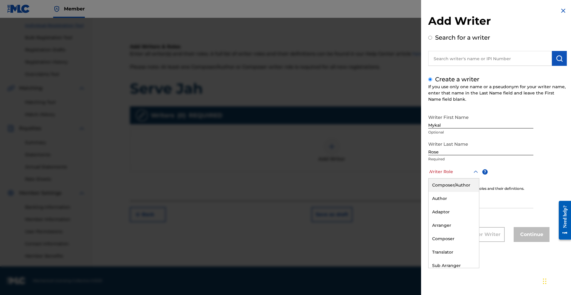
click at [440, 192] on div "Composer/Author" at bounding box center [453, 185] width 50 height 13
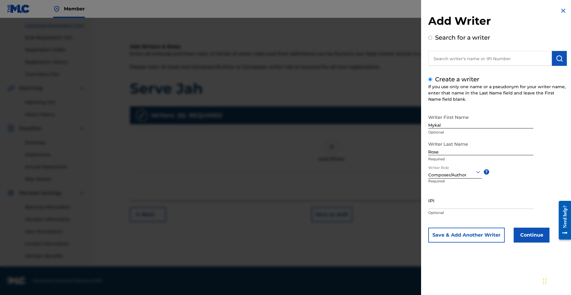
click at [513, 243] on button "Continue" at bounding box center [531, 235] width 36 height 15
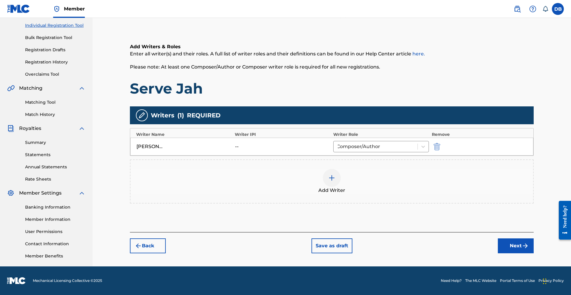
click at [531, 239] on button "Next" at bounding box center [516, 246] width 36 height 15
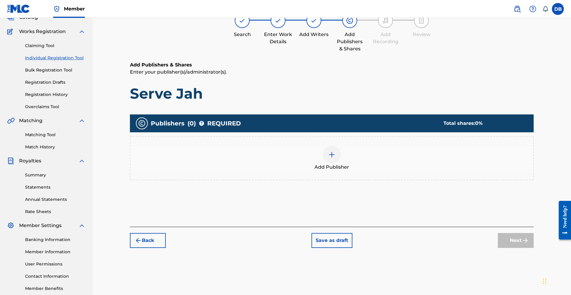
scroll to position [27, 0]
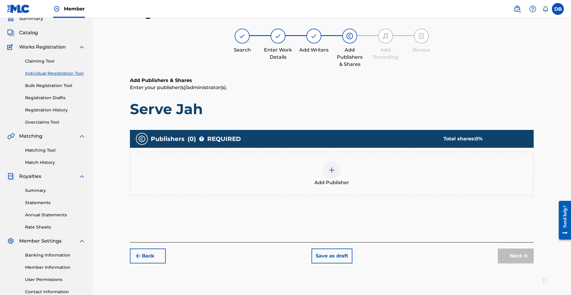
click at [335, 174] on img at bounding box center [331, 170] width 7 height 7
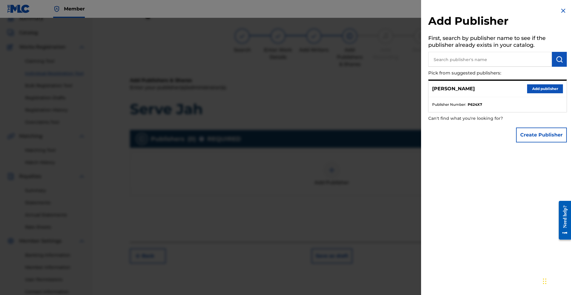
click at [527, 93] on button "Add publisher" at bounding box center [545, 88] width 36 height 9
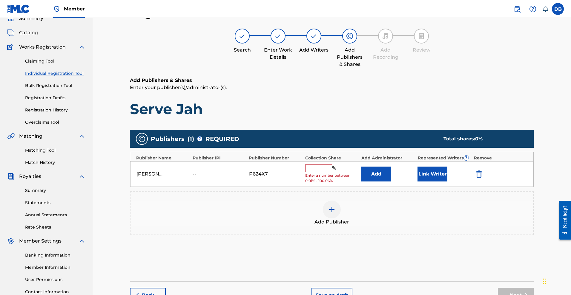
click at [326, 173] on input "text" at bounding box center [318, 169] width 27 height 8
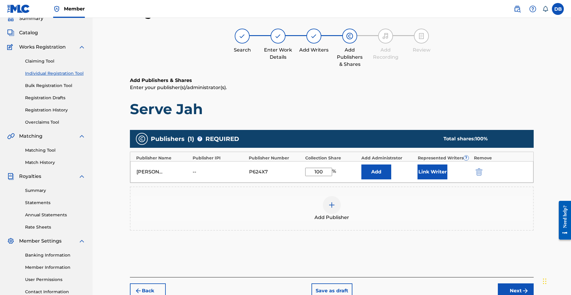
type input "100"
click at [391, 180] on button "Add" at bounding box center [376, 172] width 30 height 15
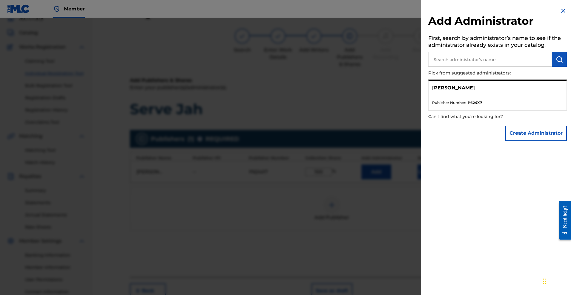
click at [534, 141] on button "Create Administrator" at bounding box center [535, 133] width 61 height 15
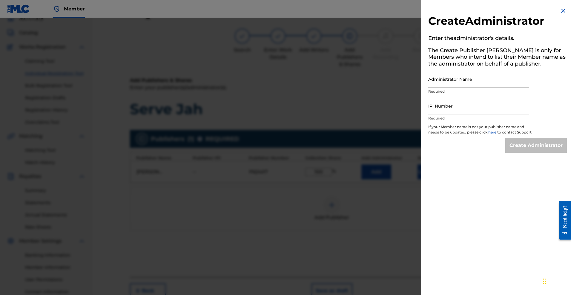
click at [452, 88] on input "Administrator Name" at bounding box center [478, 79] width 101 height 17
type input "[PERSON_NAME], [GEOGRAPHIC_DATA]"
click at [461, 115] on input "IPI Number" at bounding box center [478, 106] width 101 height 17
paste input "1299489964"
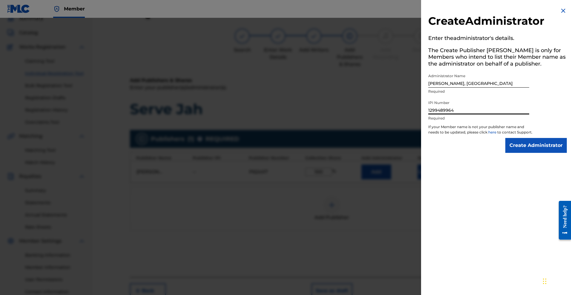
type input "1299489964"
click at [509, 153] on input "Create Administrator" at bounding box center [535, 145] width 61 height 15
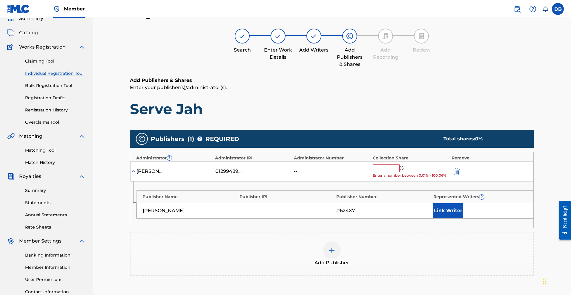
click at [399, 173] on input "text" at bounding box center [385, 169] width 27 height 8
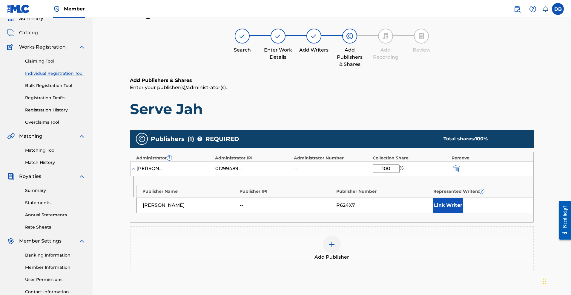
type input "100"
click at [463, 213] on button "Link Writer" at bounding box center [448, 205] width 30 height 15
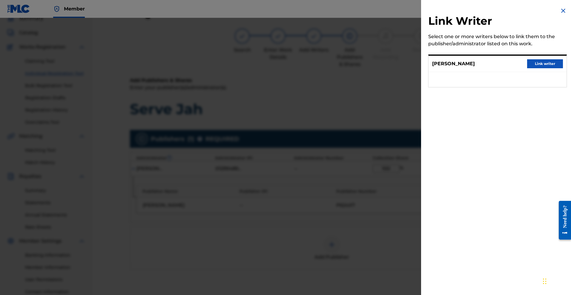
click at [527, 68] on button "Link writer" at bounding box center [545, 63] width 36 height 9
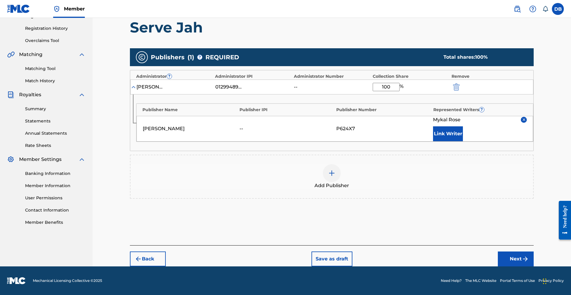
click at [533, 252] on button "Next" at bounding box center [516, 259] width 36 height 15
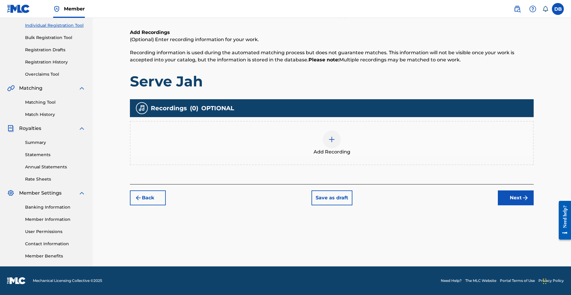
scroll to position [129, 0]
click at [335, 136] on img at bounding box center [331, 139] width 7 height 7
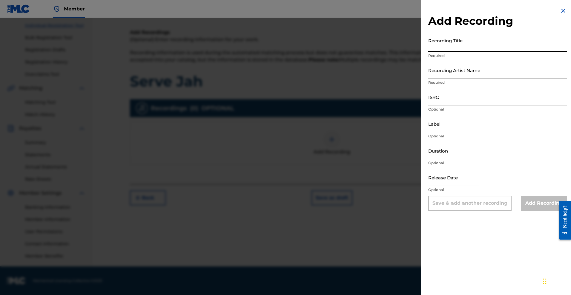
click at [428, 52] on input "Recording Title" at bounding box center [497, 43] width 138 height 17
type input "Serve Jah"
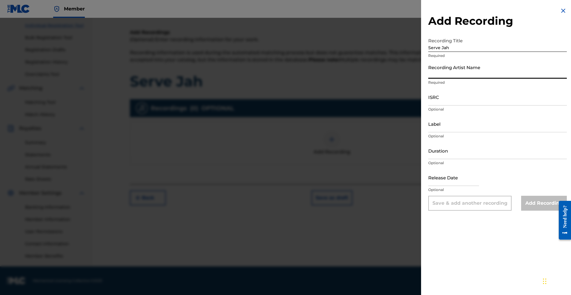
click at [428, 79] on input "Recording Artist Name" at bounding box center [497, 70] width 138 height 17
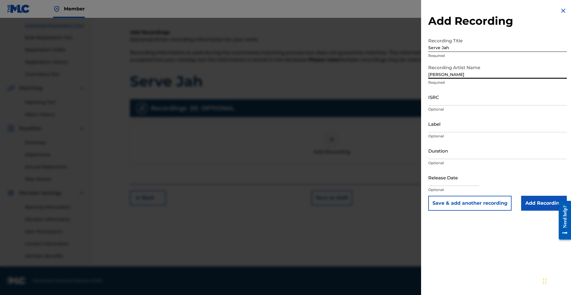
type input "[PERSON_NAME]"
click at [529, 211] on input "Add Recording" at bounding box center [544, 203] width 46 height 15
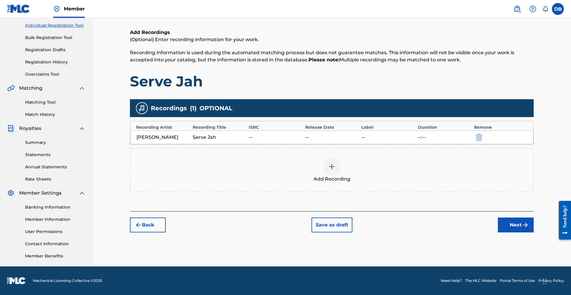
click at [533, 218] on button "Next" at bounding box center [516, 225] width 36 height 15
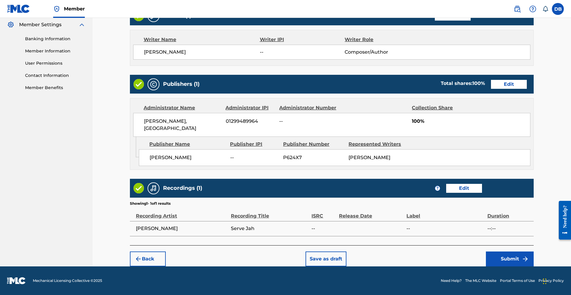
scroll to position [299, 0]
click at [533, 252] on button "Submit" at bounding box center [510, 259] width 48 height 15
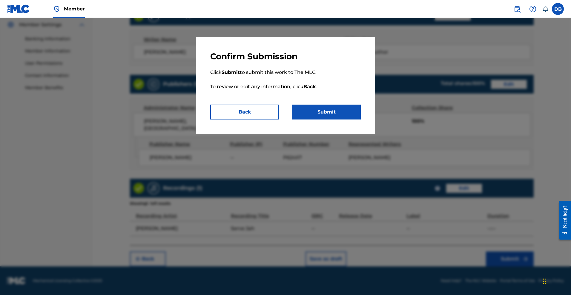
click at [359, 120] on button "Submit" at bounding box center [326, 112] width 69 height 15
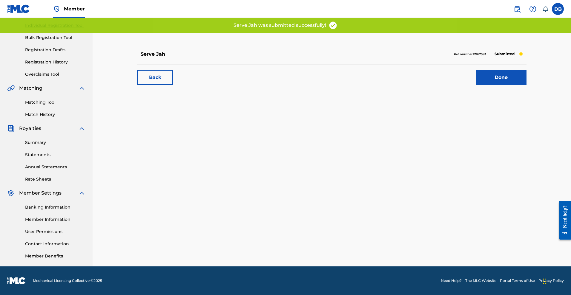
scroll to position [76, 0]
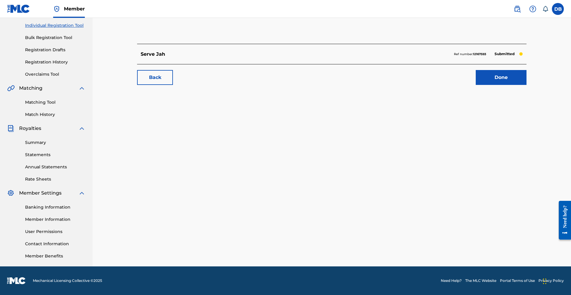
click at [526, 85] on link "Done" at bounding box center [500, 77] width 51 height 15
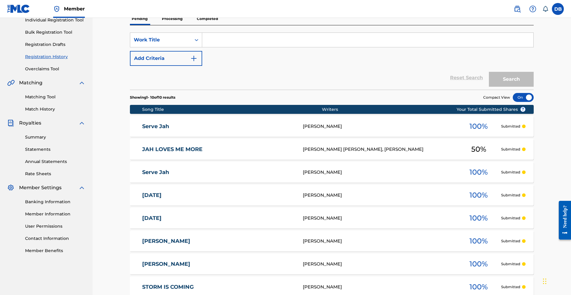
scroll to position [80, 0]
click at [53, 100] on link "Matching Tool" at bounding box center [55, 97] width 60 height 6
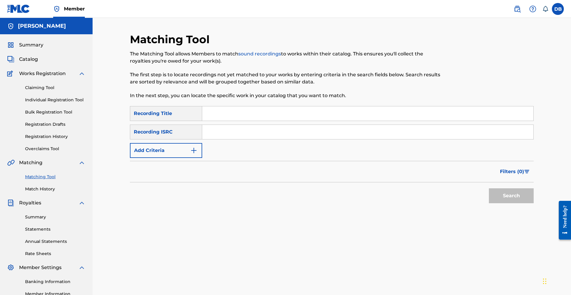
click at [209, 121] on input "Search Form" at bounding box center [367, 114] width 331 height 14
click at [210, 121] on input "Serve Jah"" at bounding box center [367, 114] width 331 height 14
type input ""Serve Jah""
click at [197, 154] on img "Search Form" at bounding box center [193, 150] width 7 height 7
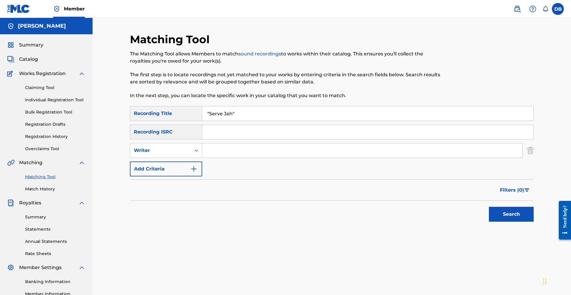
click at [223, 158] on input "Search Form" at bounding box center [362, 151] width 320 height 14
click at [211, 158] on input "[PERSON_NAME]"" at bounding box center [362, 151] width 320 height 14
type input ""[PERSON_NAME]""
click at [515, 222] on button "Search" at bounding box center [511, 214] width 45 height 15
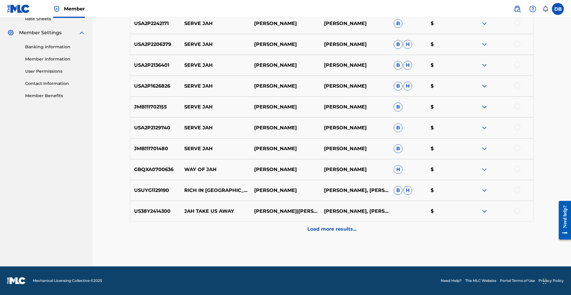
scroll to position [270, 0]
click at [344, 233] on p "Load more results..." at bounding box center [331, 229] width 49 height 7
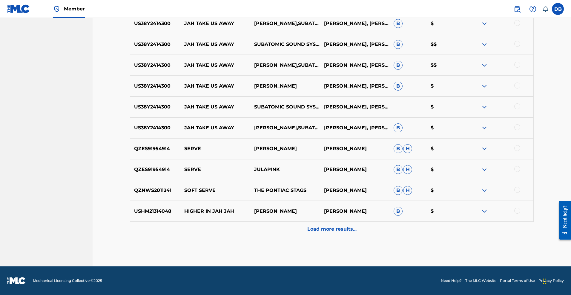
scroll to position [554, 0]
click at [343, 233] on p "Load more results..." at bounding box center [331, 229] width 49 height 7
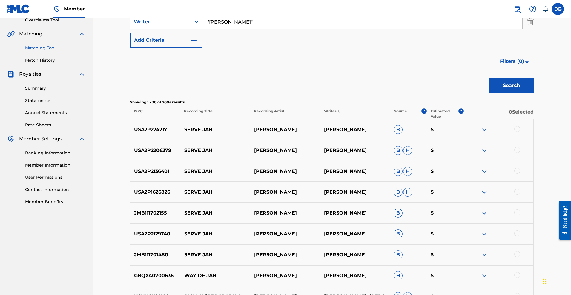
scroll to position [128, 0]
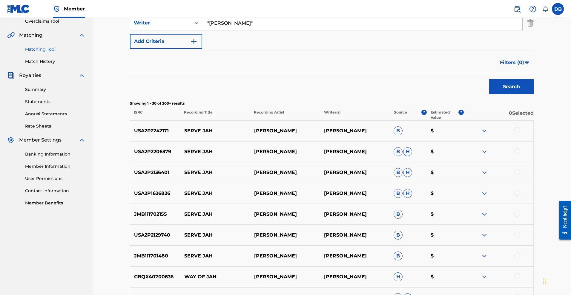
click at [520, 133] on div at bounding box center [517, 130] width 6 height 6
click at [520, 154] on div at bounding box center [517, 151] width 6 height 6
click at [520, 175] on div at bounding box center [517, 172] width 6 height 6
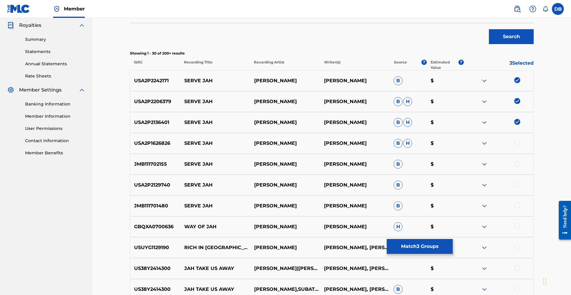
scroll to position [184, 0]
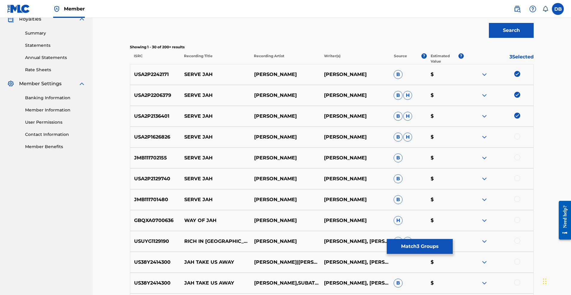
click at [520, 140] on div at bounding box center [517, 137] width 6 height 6
click at [520, 161] on div at bounding box center [517, 158] width 6 height 6
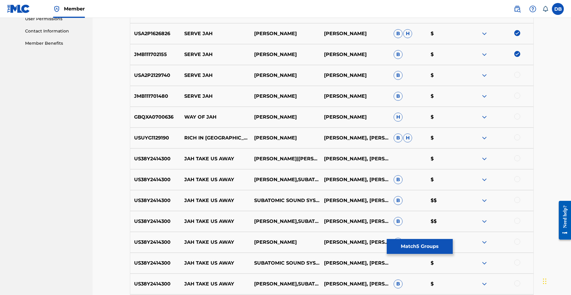
scroll to position [292, 0]
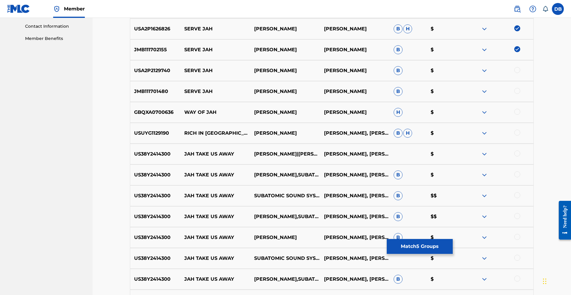
click at [520, 73] on div at bounding box center [517, 70] width 6 height 6
click at [520, 94] on div at bounding box center [517, 91] width 6 height 6
click at [520, 115] on div at bounding box center [517, 112] width 6 height 6
click at [520, 136] on div at bounding box center [517, 133] width 6 height 6
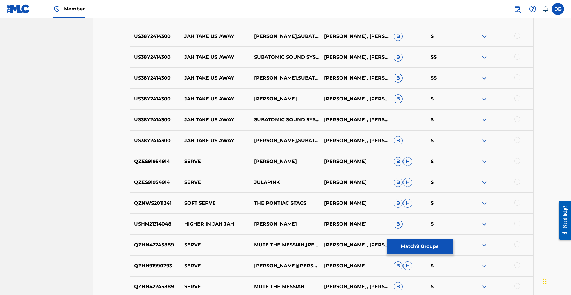
scroll to position [437, 0]
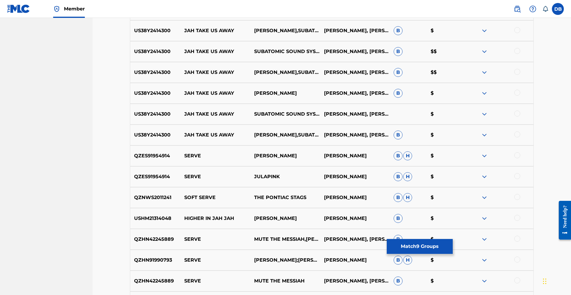
click at [520, 12] on div at bounding box center [517, 9] width 6 height 6
click at [520, 33] on div at bounding box center [517, 30] width 6 height 6
click at [520, 54] on div at bounding box center [517, 51] width 6 height 6
click at [520, 75] on div at bounding box center [517, 72] width 6 height 6
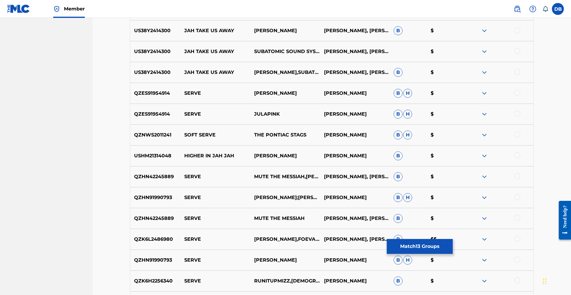
scroll to position [501, 0]
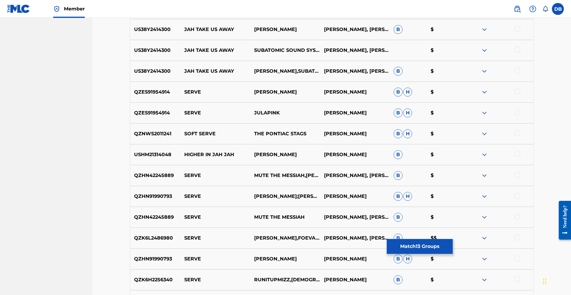
click at [520, 32] on div at bounding box center [517, 29] width 6 height 6
click at [520, 53] on div at bounding box center [517, 50] width 6 height 6
click at [520, 74] on div at bounding box center [517, 71] width 6 height 6
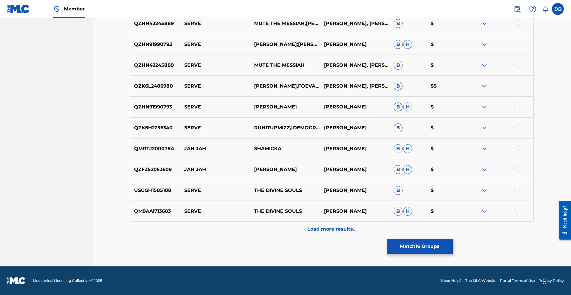
scroll to position [827, 0]
click at [356, 226] on p "Load more results..." at bounding box center [331, 229] width 49 height 7
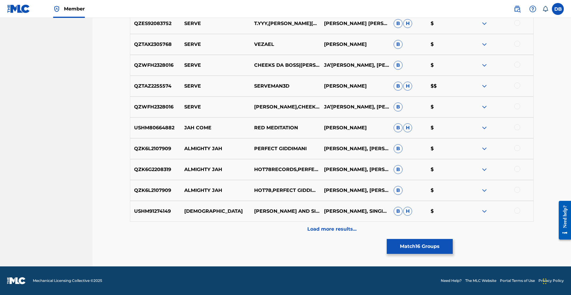
scroll to position [1080, 0]
click at [452, 239] on button "Match 16 Groups" at bounding box center [419, 246] width 66 height 15
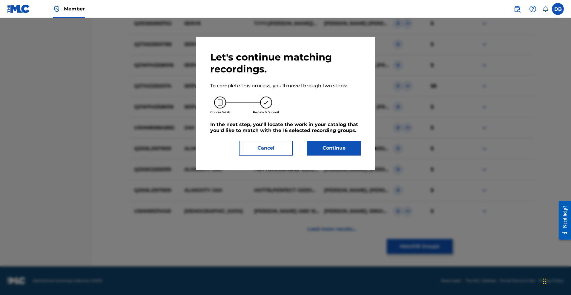
click at [351, 156] on button "Continue" at bounding box center [334, 148] width 54 height 15
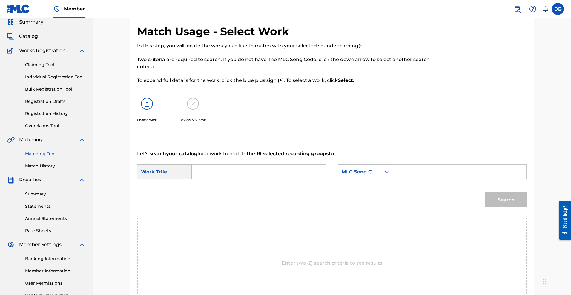
scroll to position [21, 0]
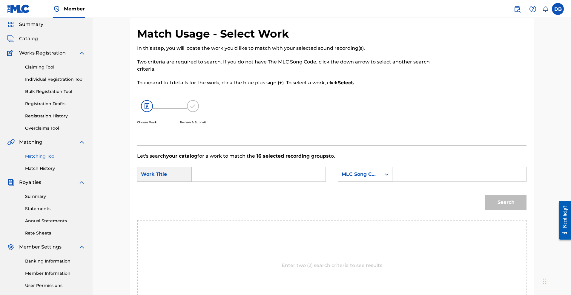
click at [308, 182] on input "Search Form" at bounding box center [259, 174] width 124 height 14
type input "Serve Jah"
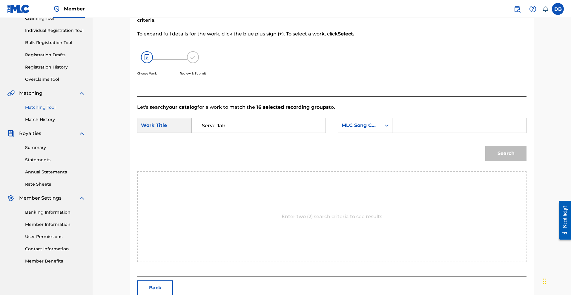
scroll to position [47, 0]
